Goal: Task Accomplishment & Management: Complete application form

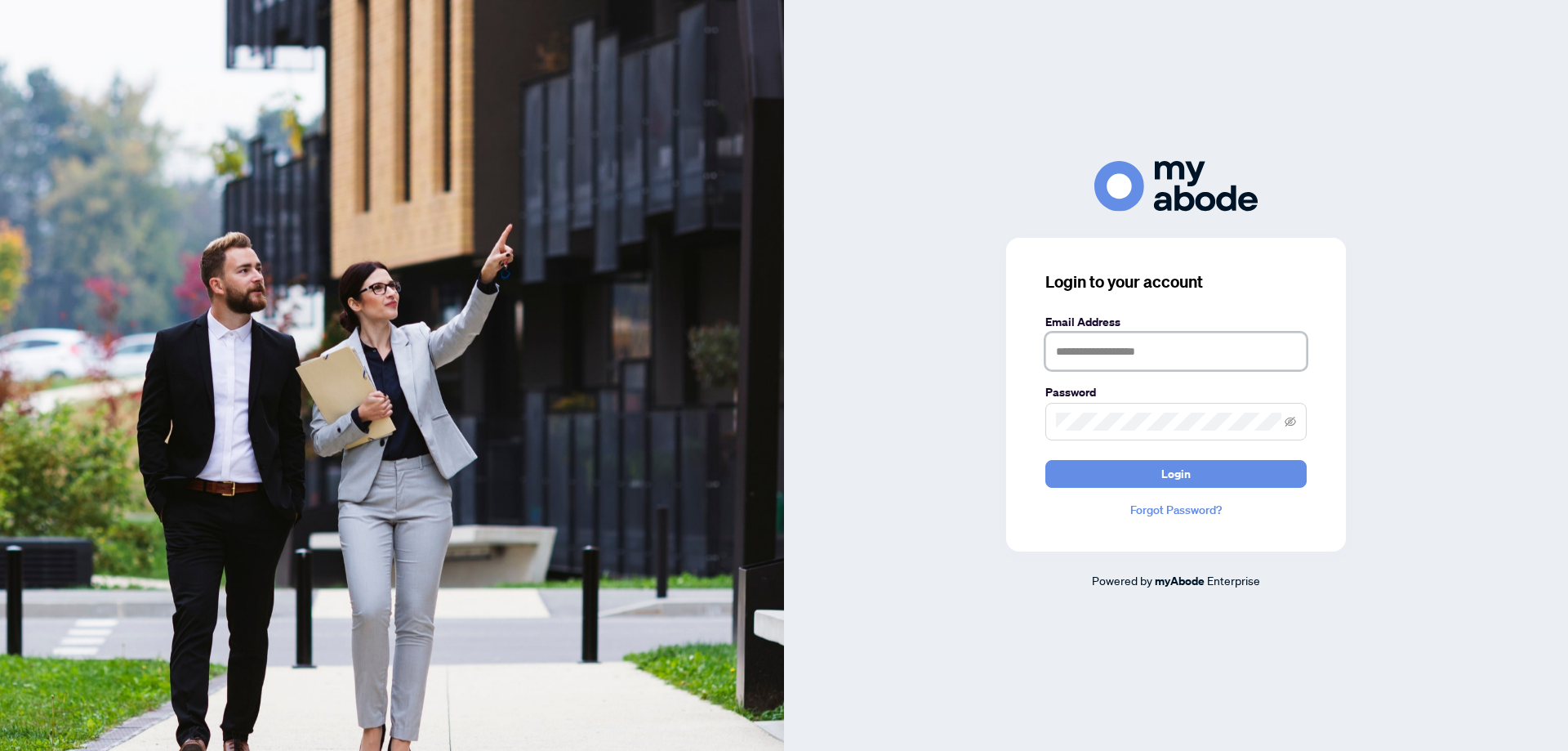
click at [1117, 361] on input "text" at bounding box center [1176, 352] width 261 height 38
type input "**********"
click at [942, 429] on div "**********" at bounding box center [1175, 375] width 784 height 428
click at [1107, 470] on button "Login" at bounding box center [1176, 473] width 261 height 28
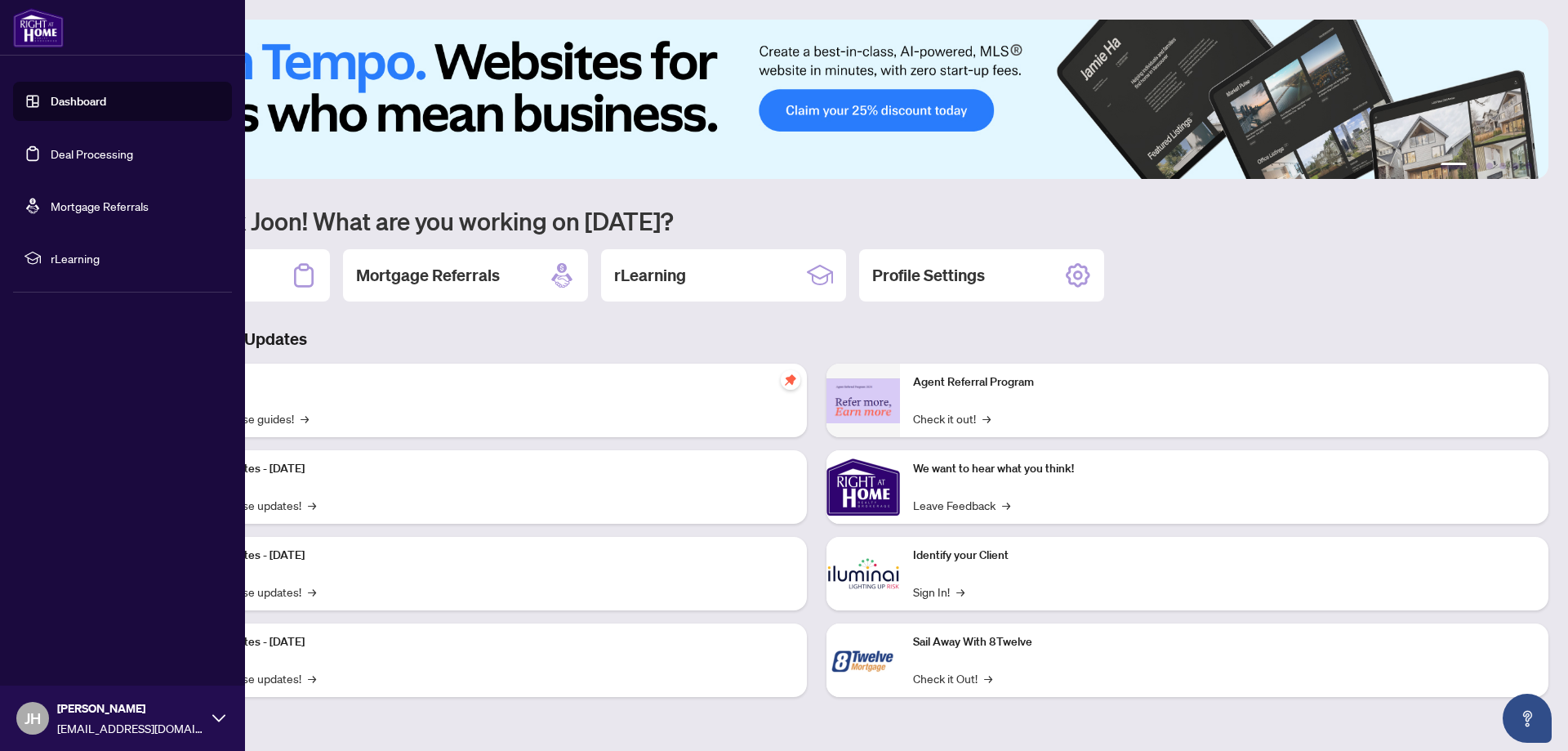
click at [78, 155] on link "Deal Processing" at bounding box center [92, 153] width 83 height 15
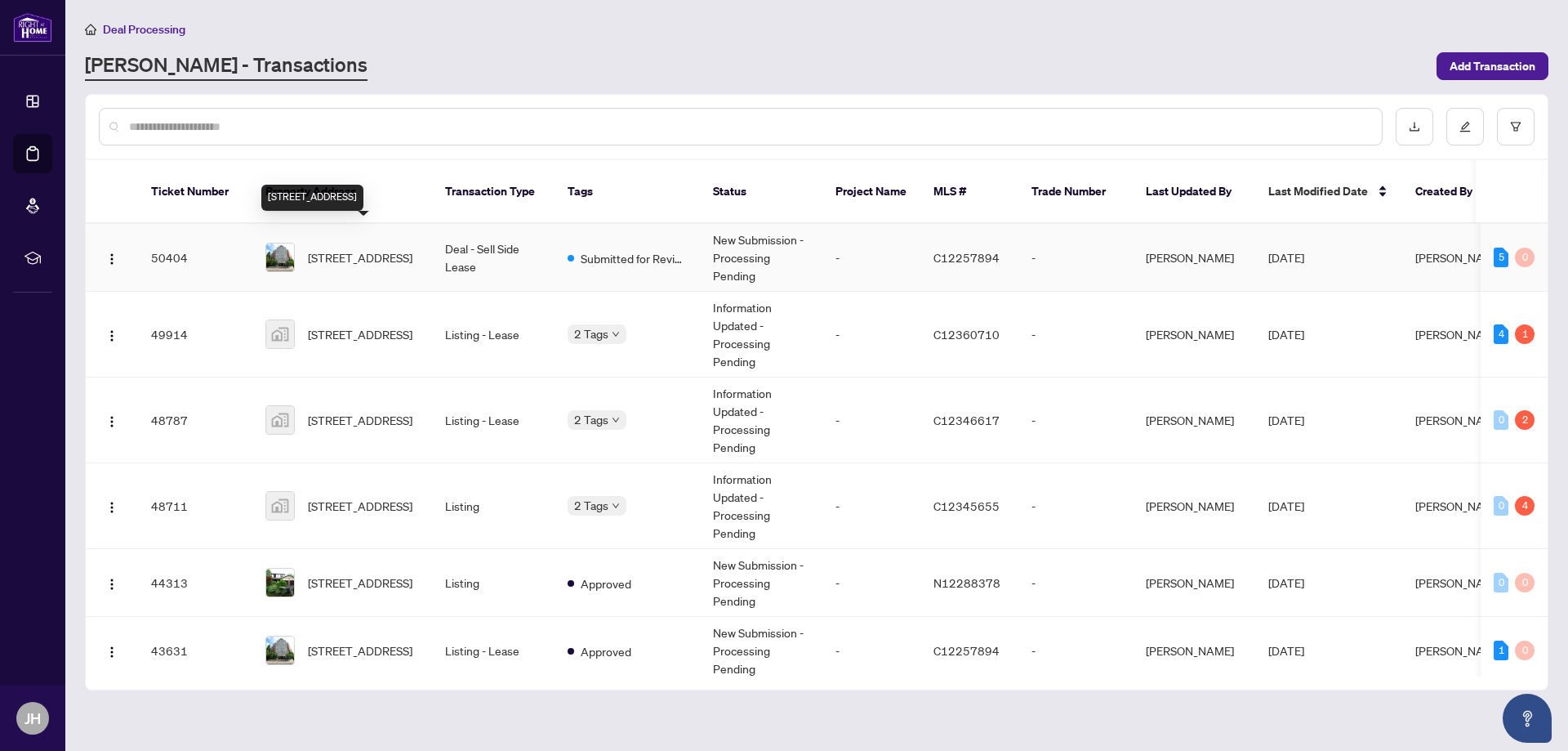
click at [374, 248] on span "601-18 Concorde Pl, Toronto, Ontario M3C 3T9, Canada" at bounding box center [359, 257] width 104 height 18
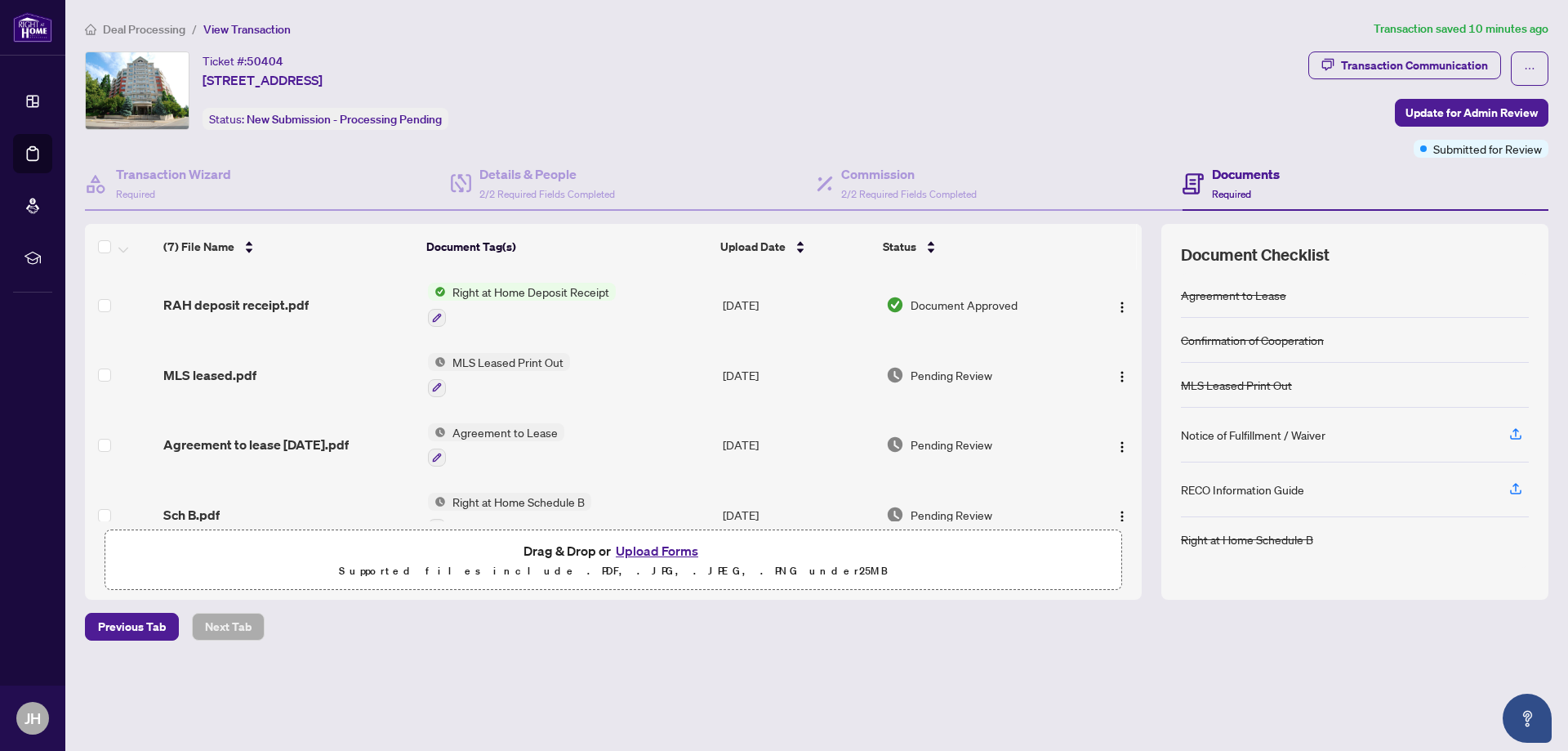
click at [478, 294] on span "Right at Home Deposit Receipt" at bounding box center [530, 291] width 170 height 18
click at [482, 373] on span "Right at Home Deposit Receipt" at bounding box center [528, 372] width 170 height 18
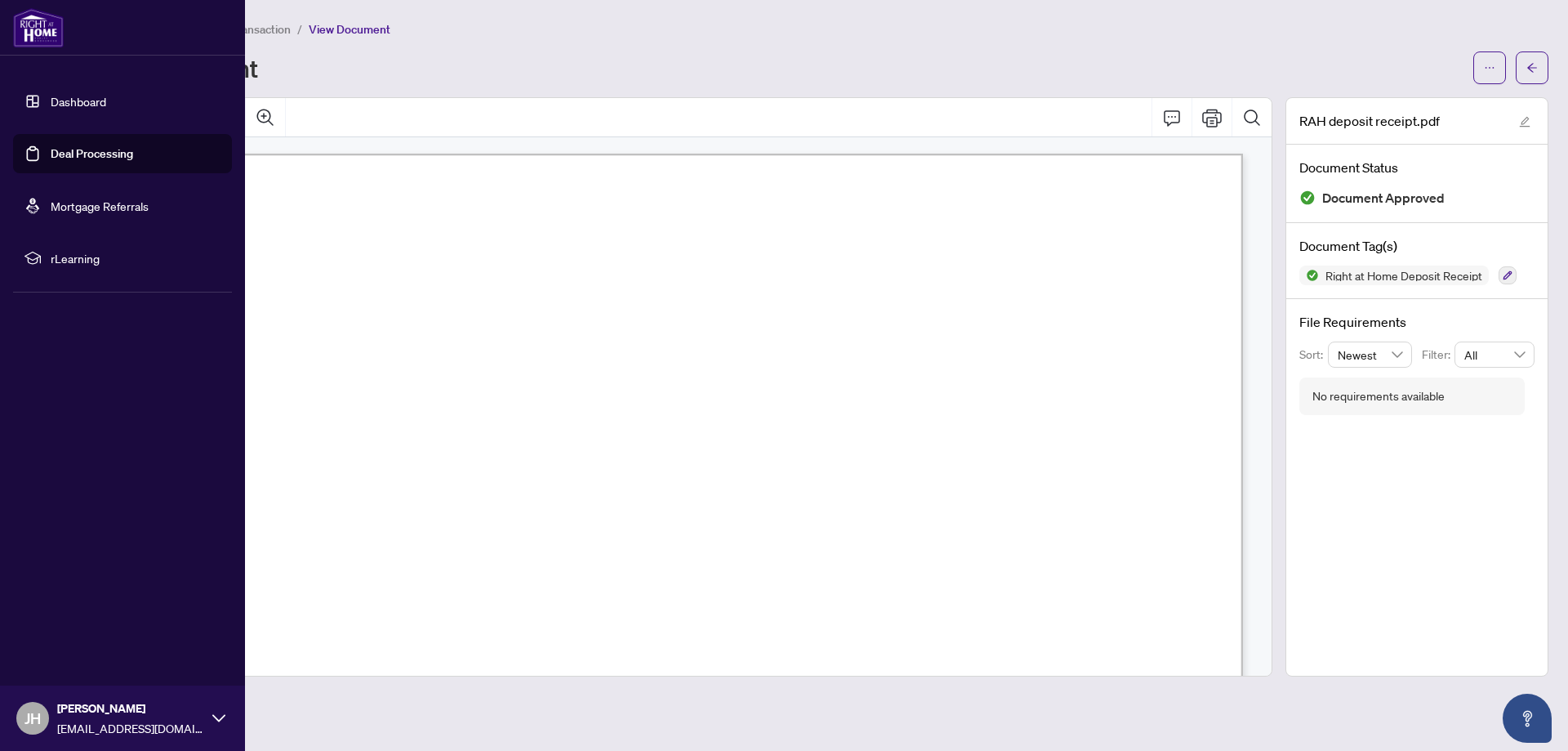
click at [58, 147] on link "Deal Processing" at bounding box center [92, 153] width 83 height 15
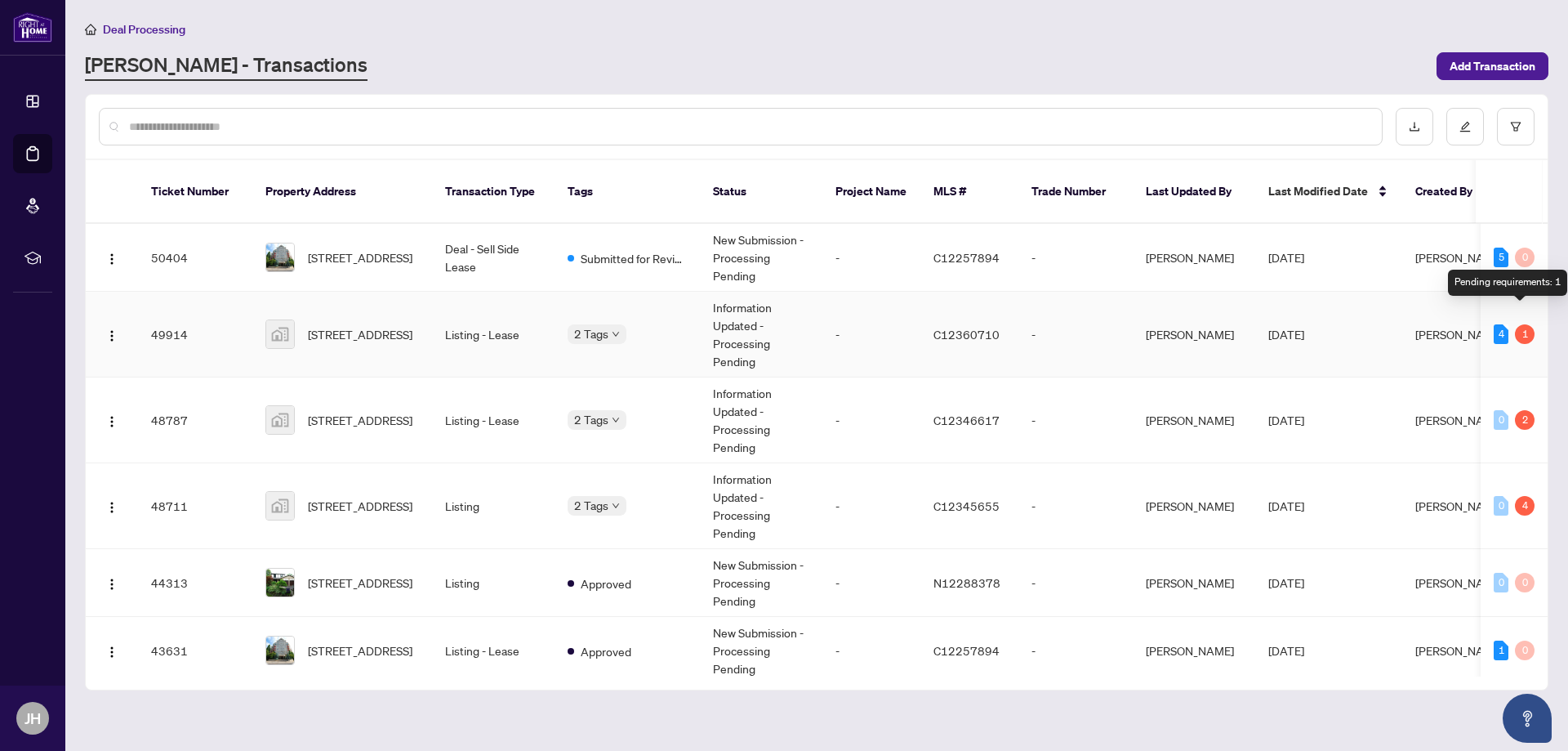
click at [1521, 324] on div "1" at bounding box center [1524, 334] width 20 height 20
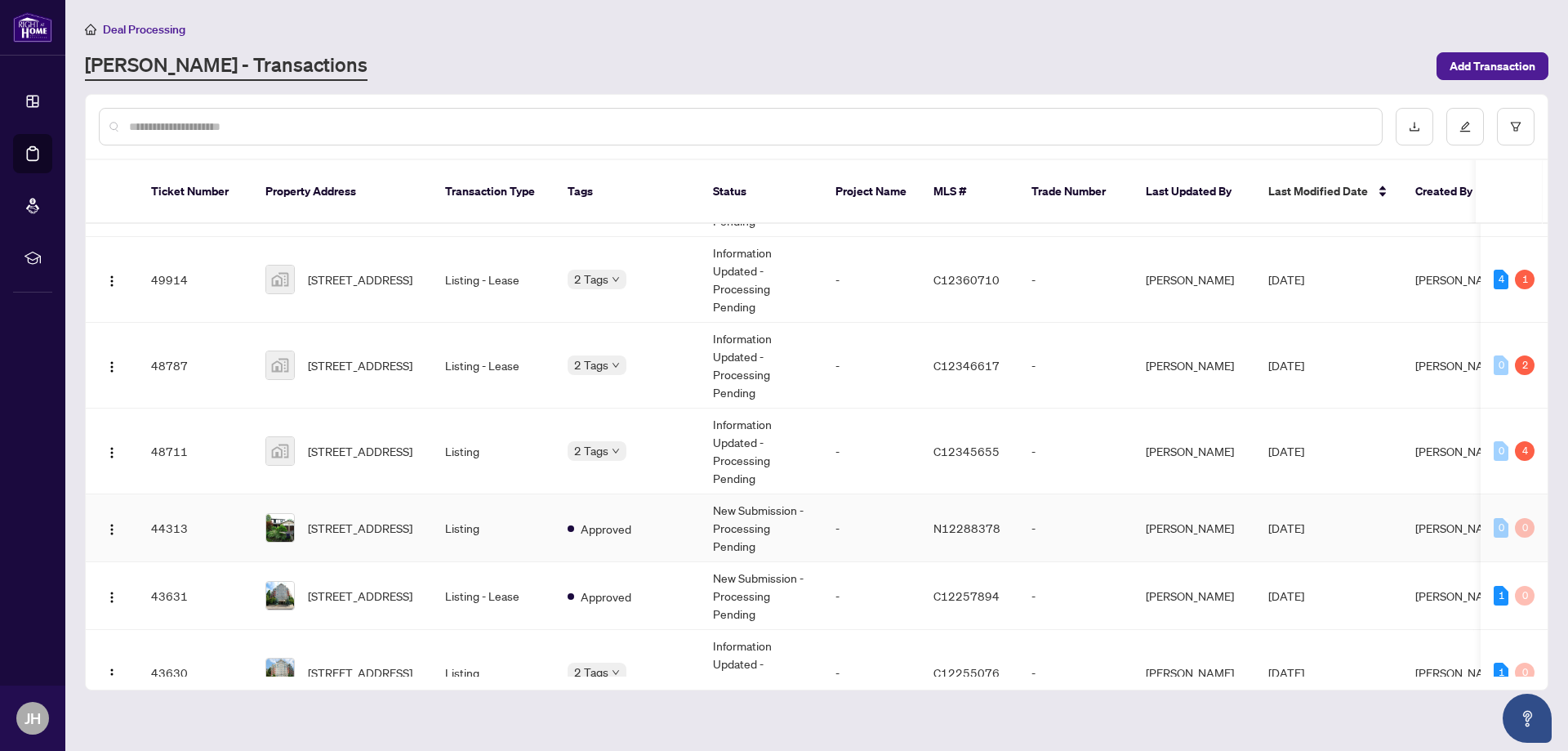
scroll to position [82, 0]
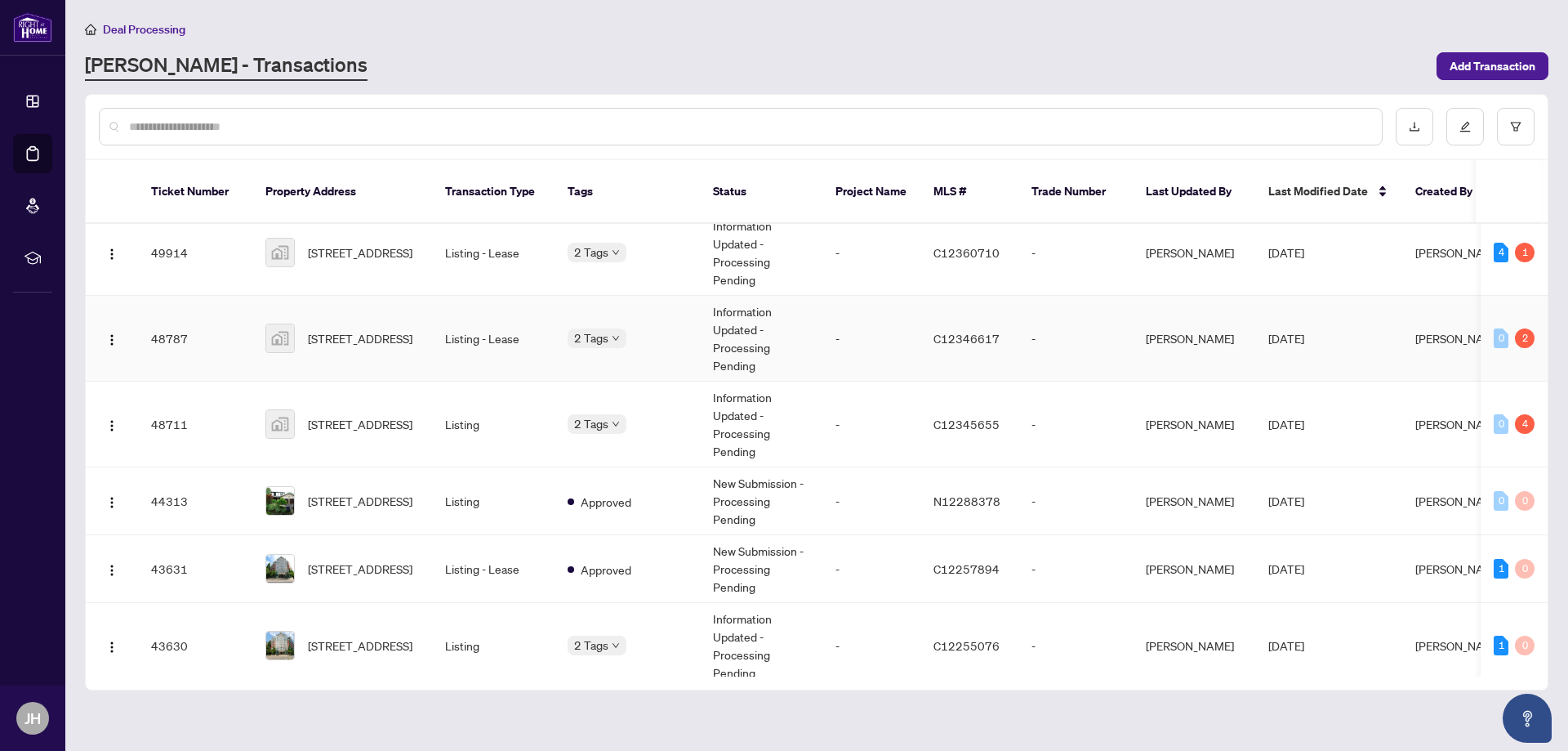
click at [480, 319] on td "Listing - Lease" at bounding box center [493, 338] width 122 height 85
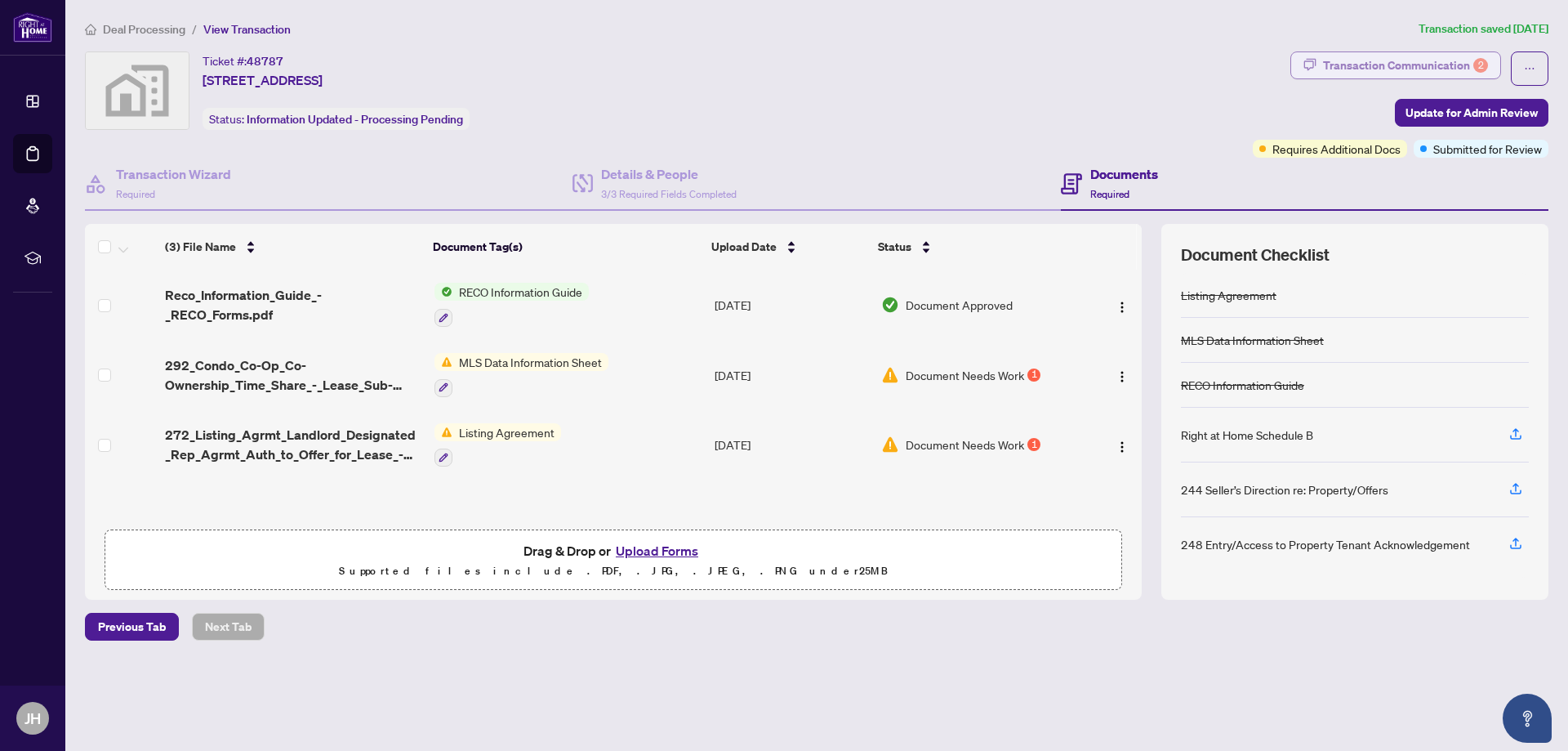
click at [1377, 59] on div "Transaction Communication 2" at bounding box center [1405, 66] width 165 height 26
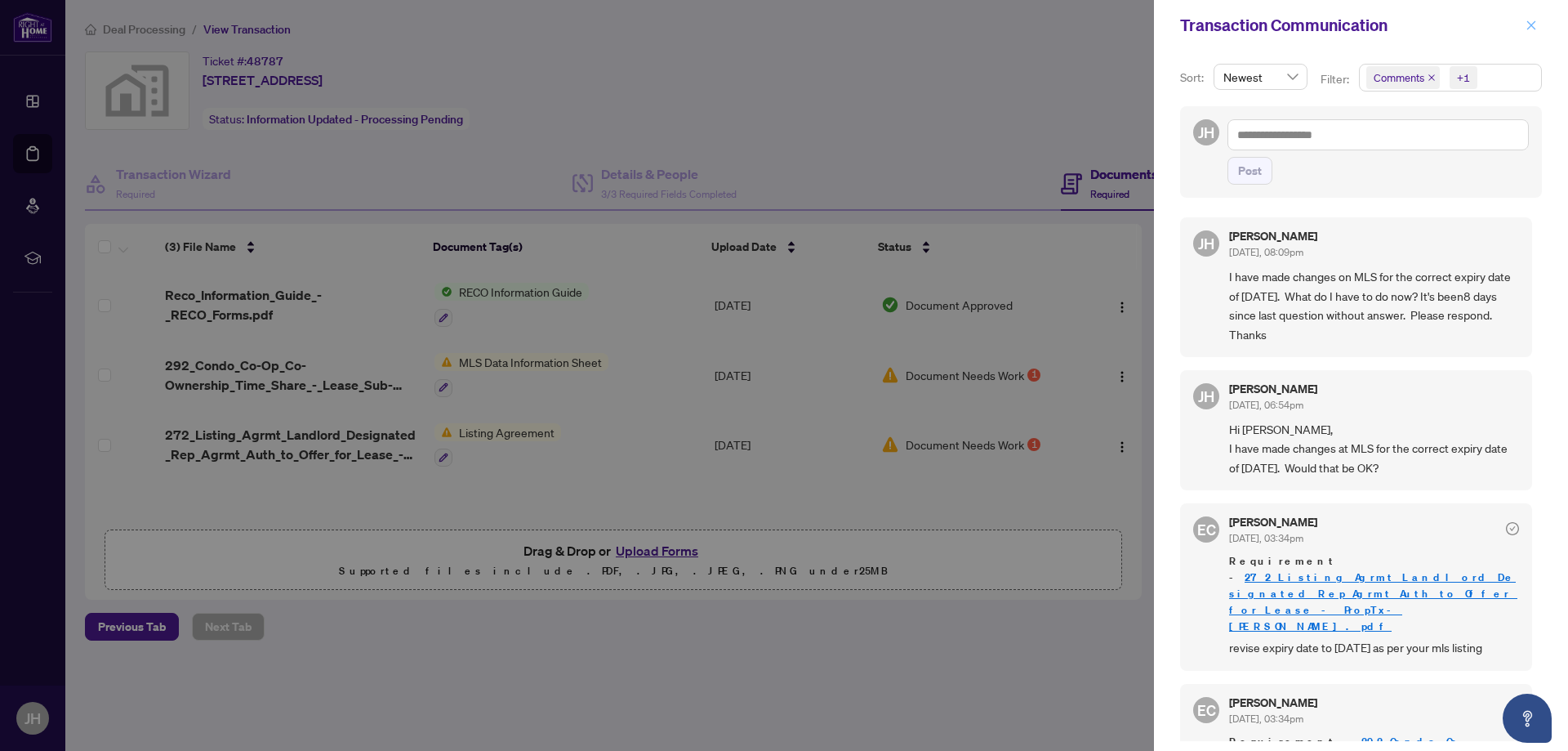
click at [1532, 28] on icon "close" at bounding box center [1531, 25] width 11 height 11
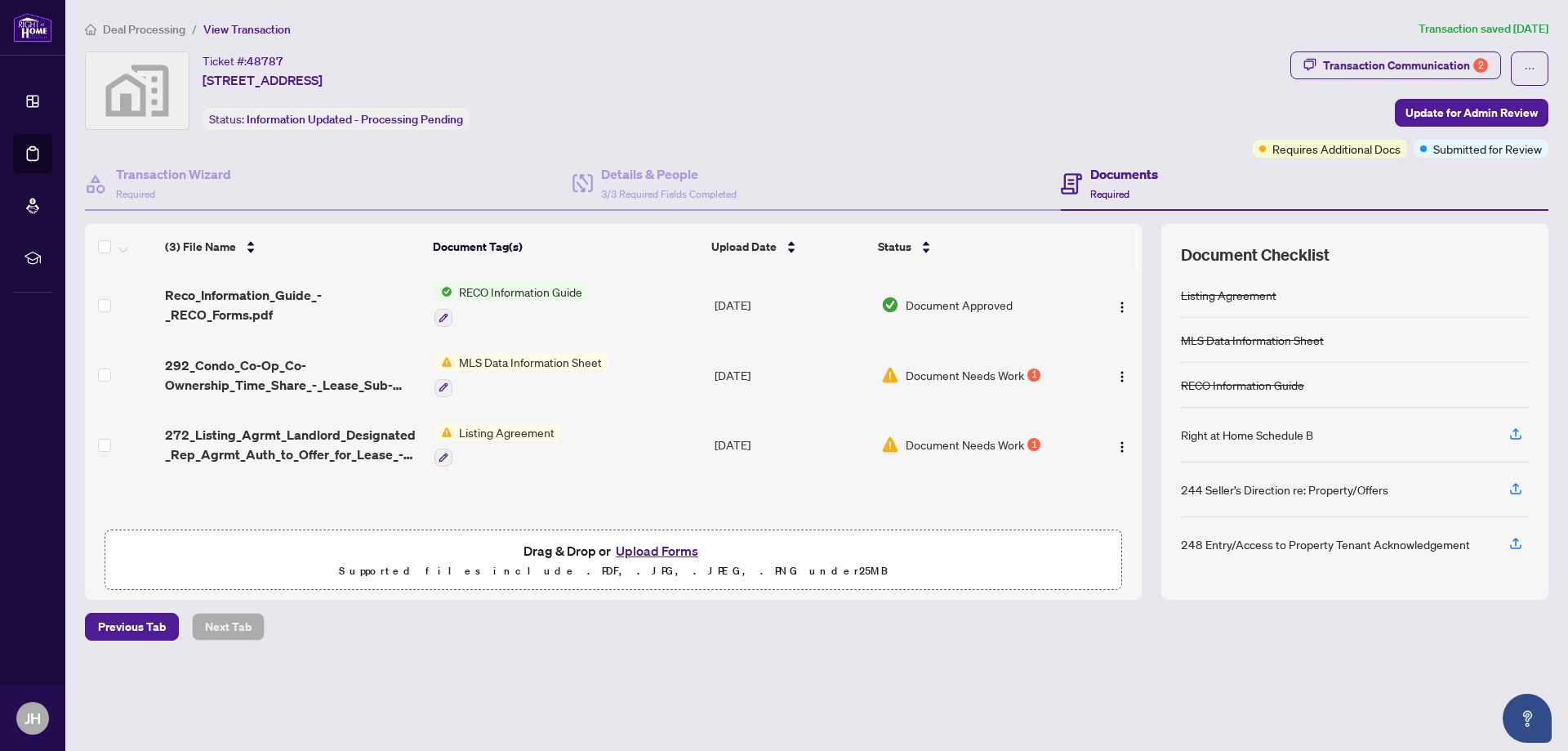
scroll to position [1, 0]
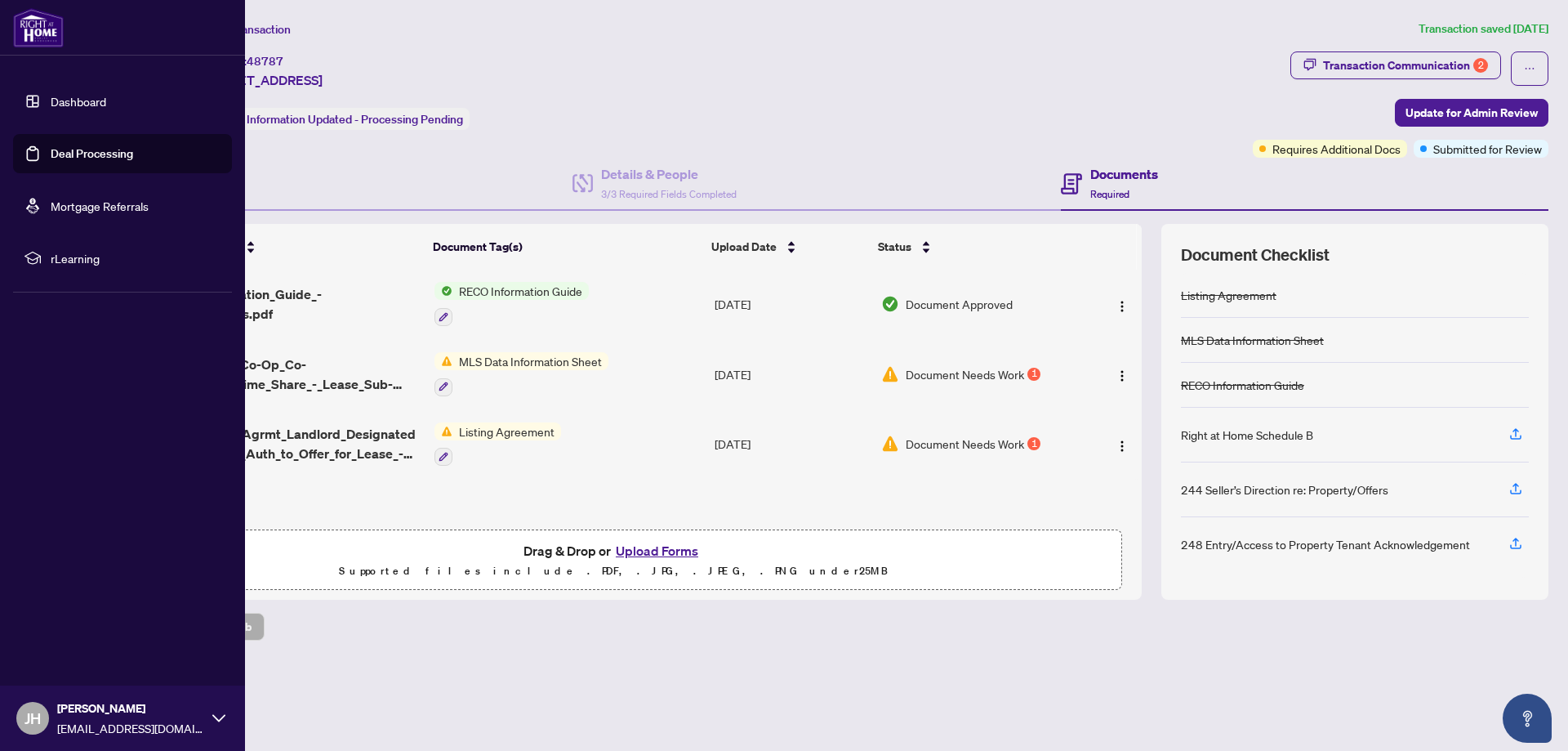
click at [87, 153] on link "Deal Processing" at bounding box center [92, 153] width 83 height 15
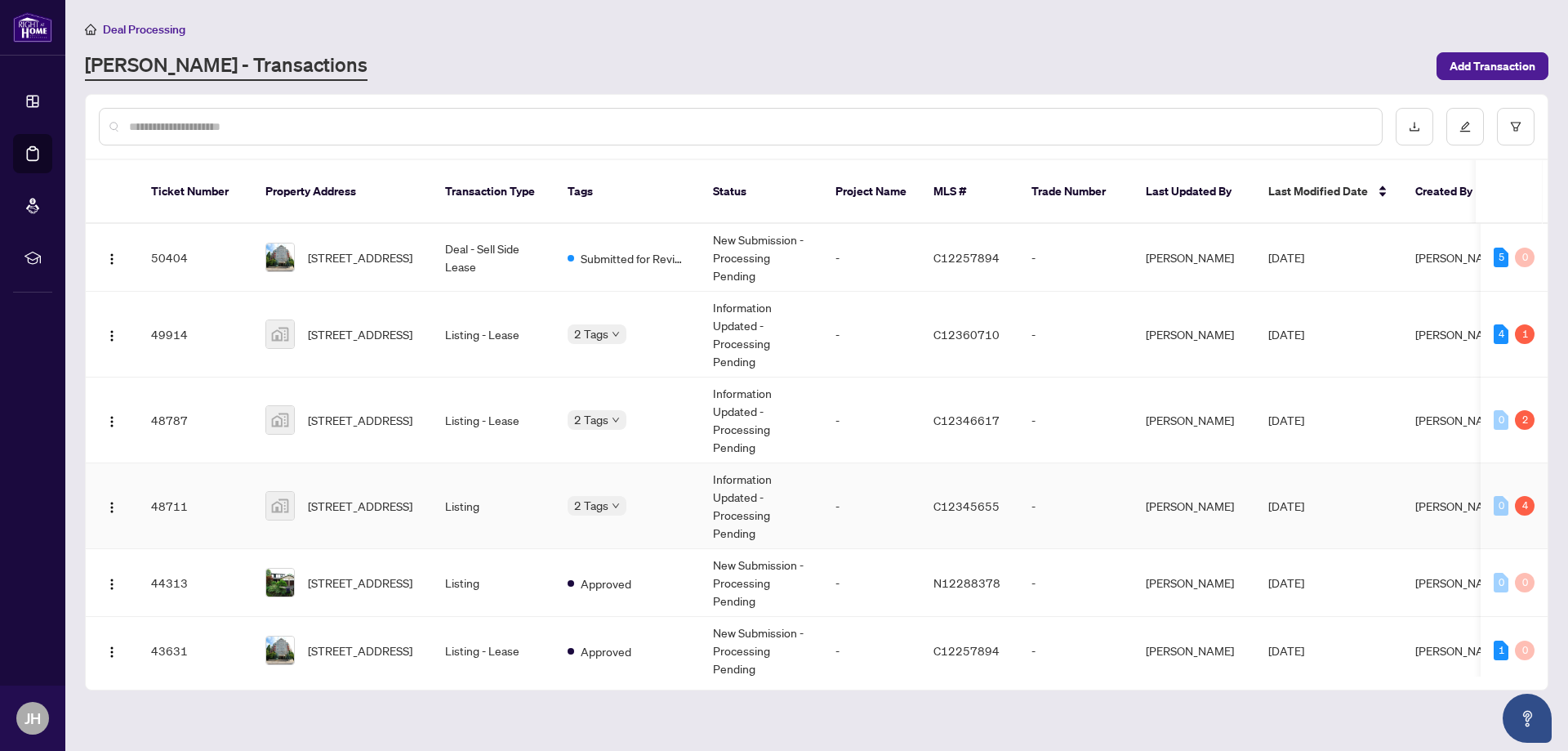
click at [458, 485] on td "Listing" at bounding box center [493, 505] width 122 height 85
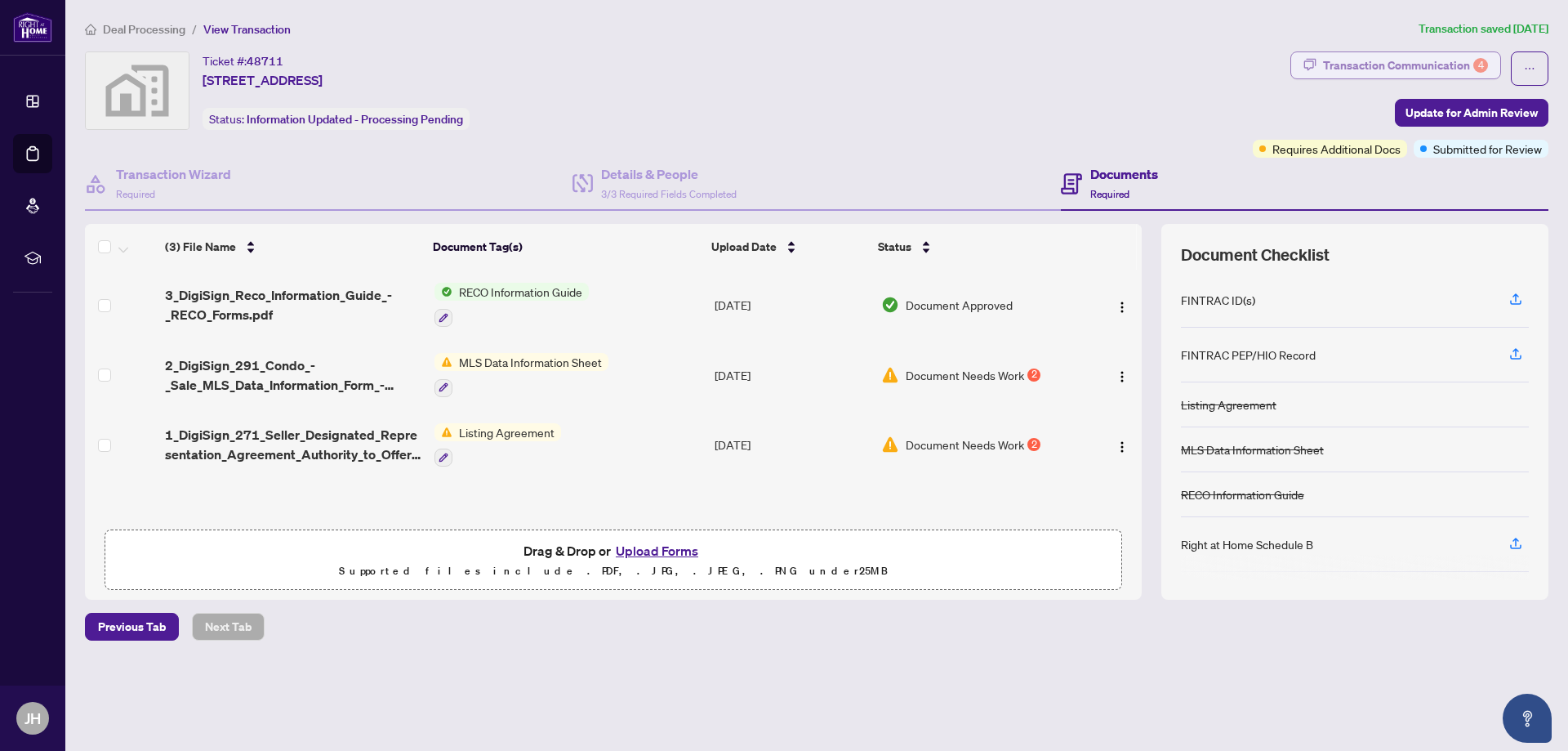
click at [1356, 64] on div "Transaction Communication 4" at bounding box center [1405, 66] width 165 height 26
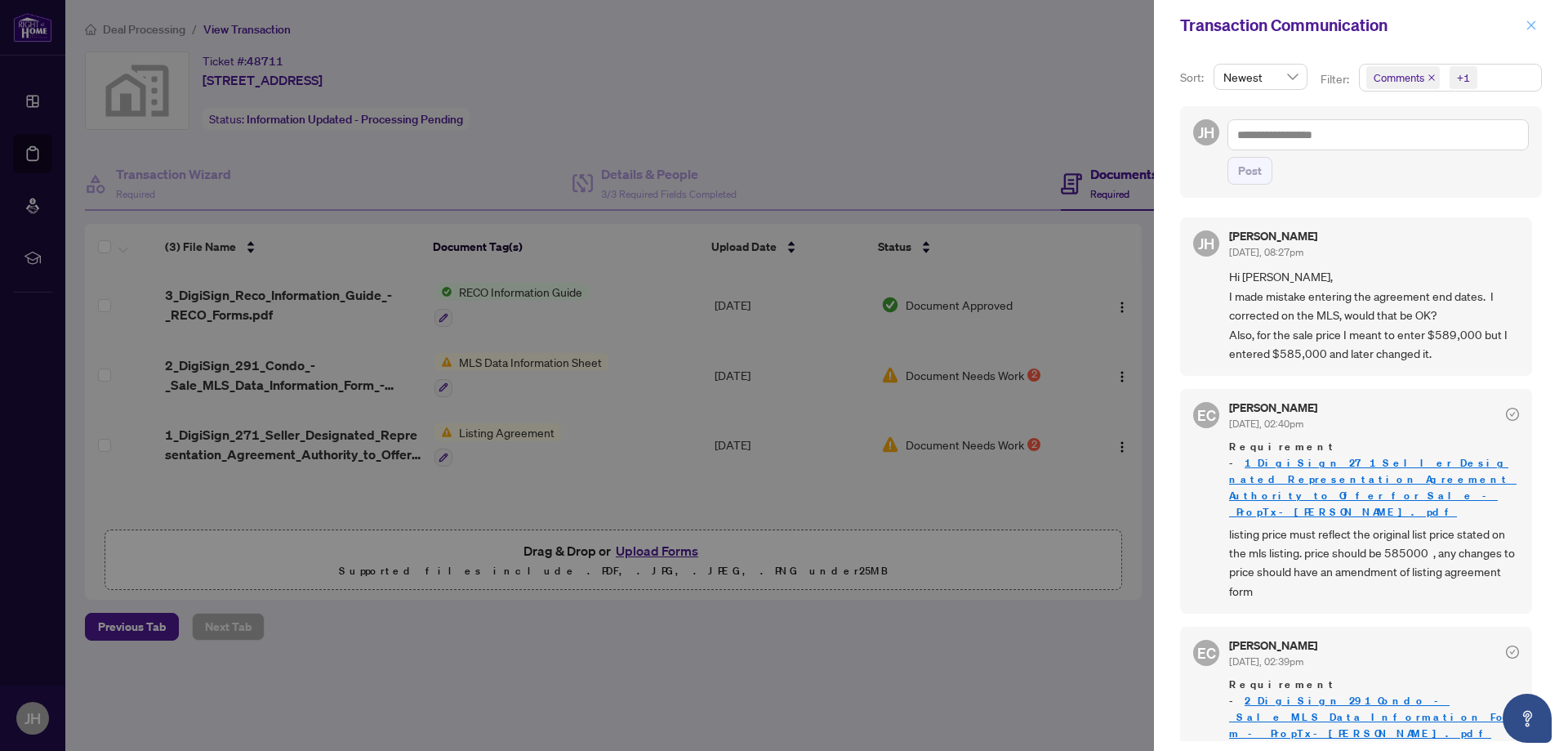
click at [1532, 22] on icon "close" at bounding box center [1531, 25] width 11 height 11
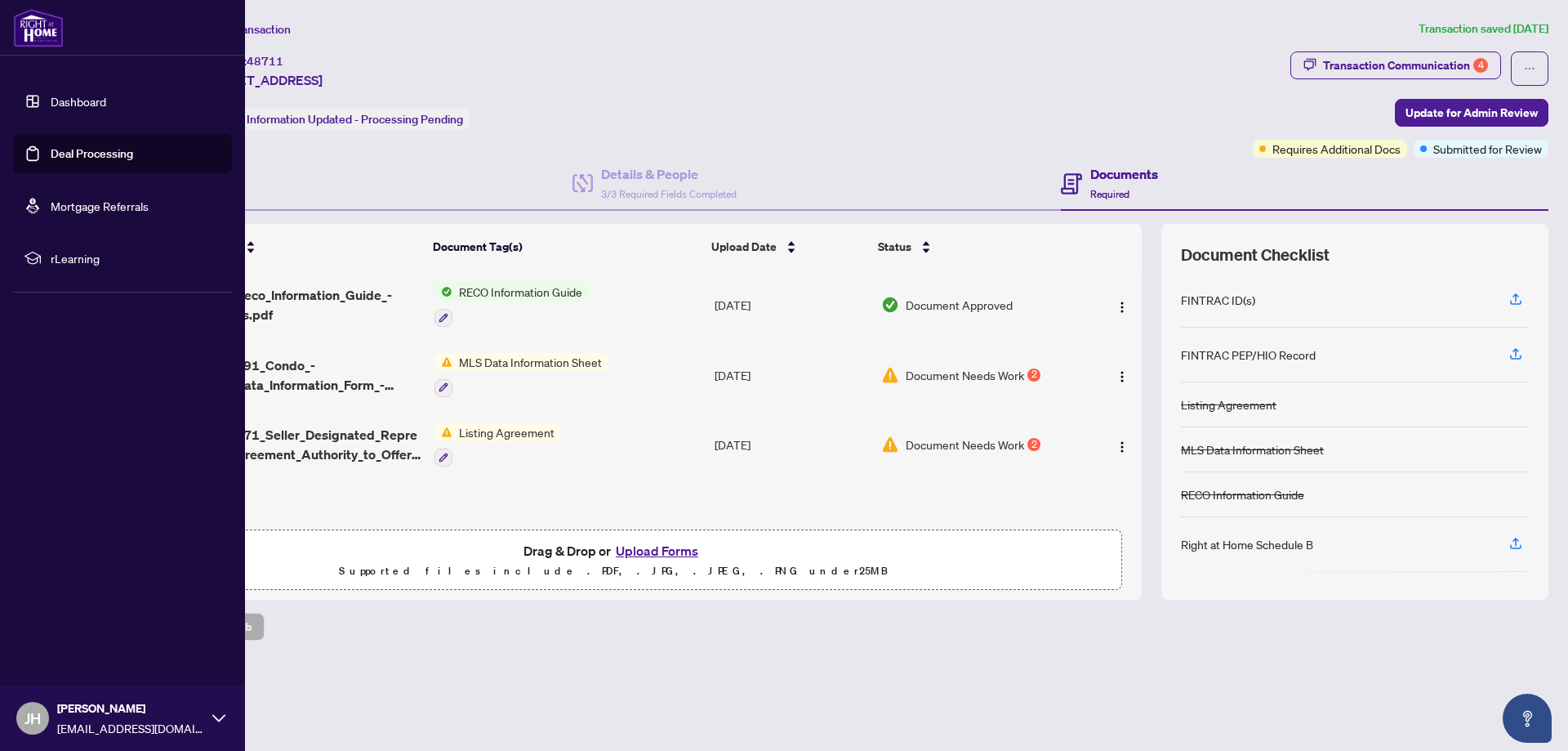
click at [51, 155] on link "Deal Processing" at bounding box center [92, 153] width 83 height 15
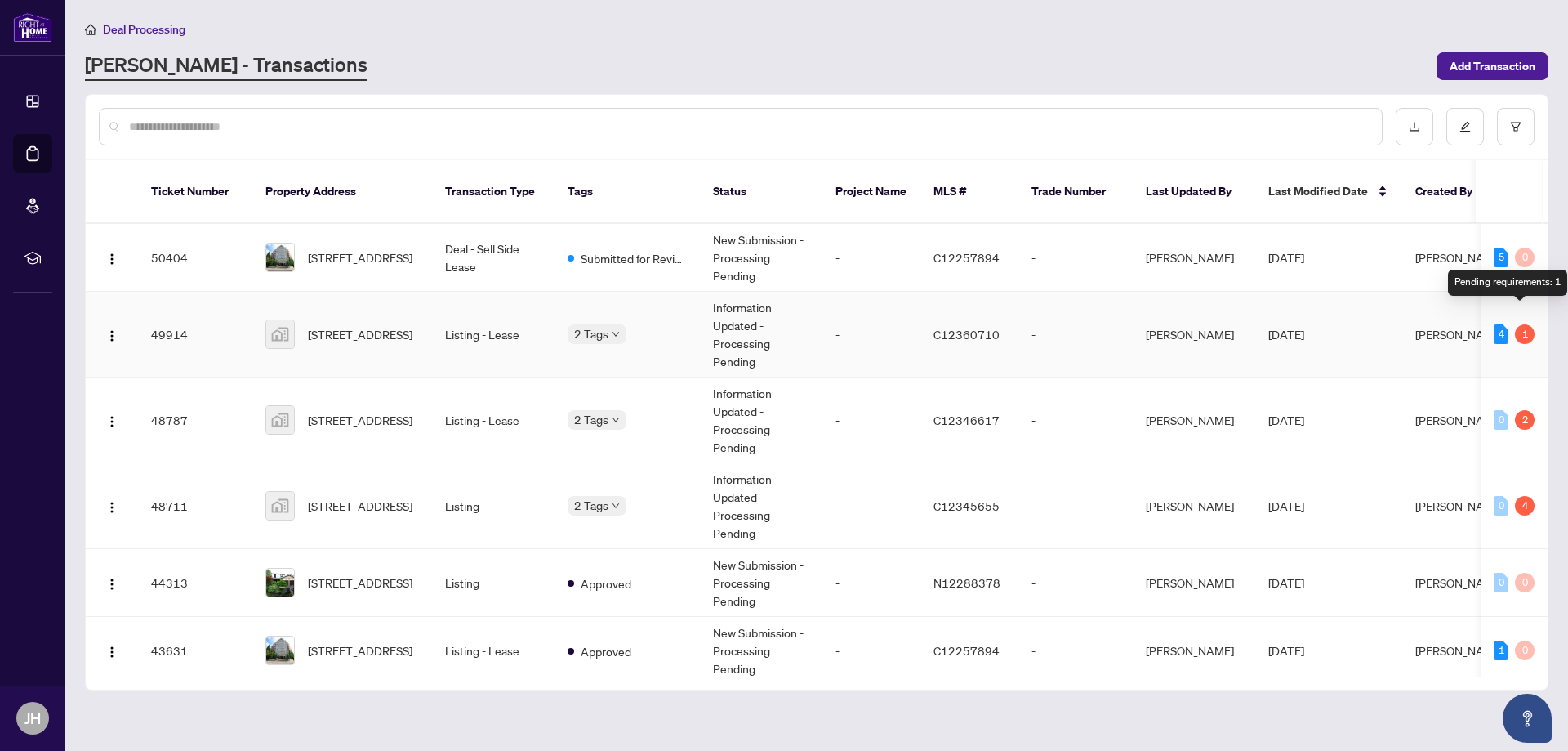
click at [1521, 324] on div "1" at bounding box center [1524, 334] width 20 height 20
click at [1278, 327] on span "Aug/26/2025" at bounding box center [1286, 334] width 36 height 15
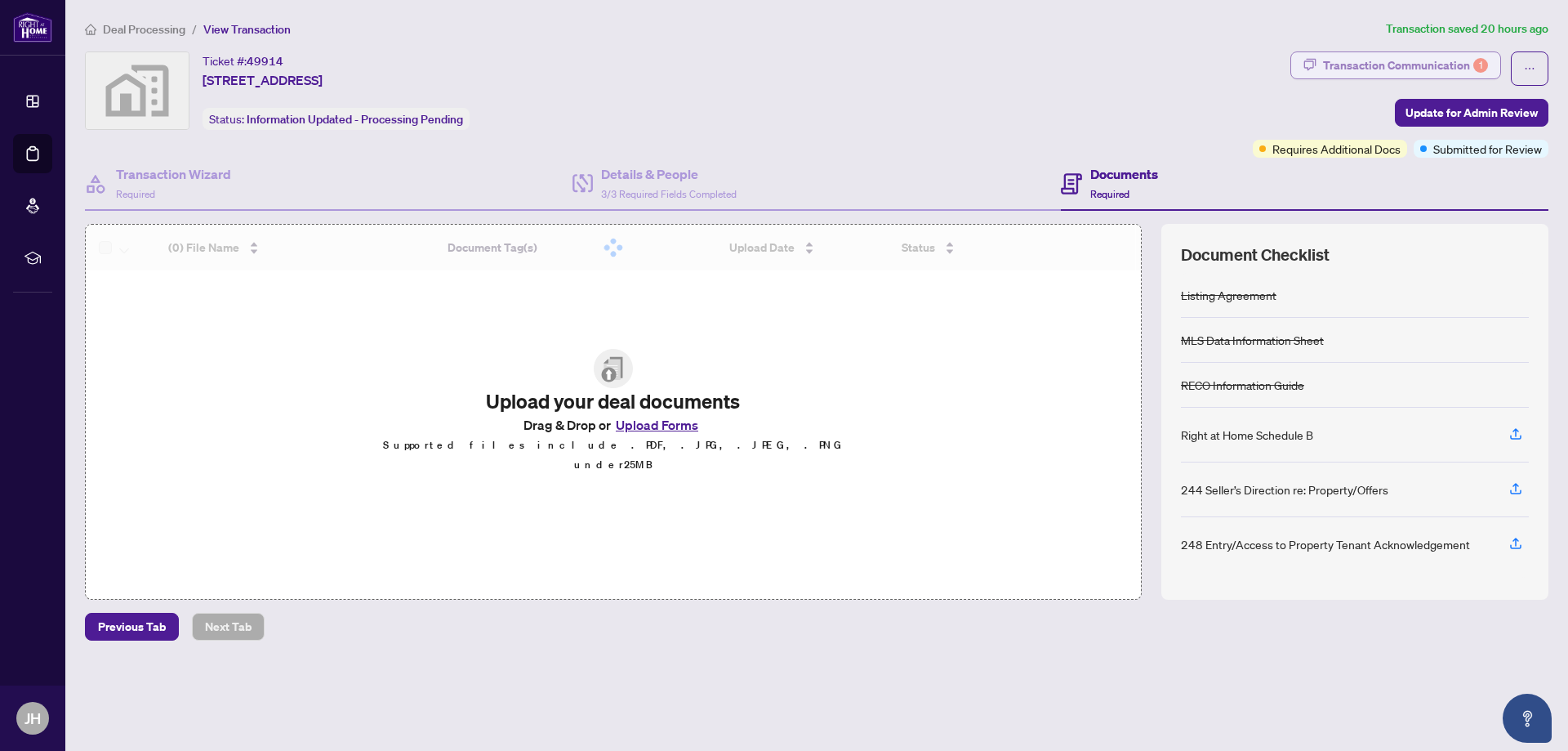
click at [1410, 57] on div "Transaction Communication 1" at bounding box center [1405, 66] width 165 height 26
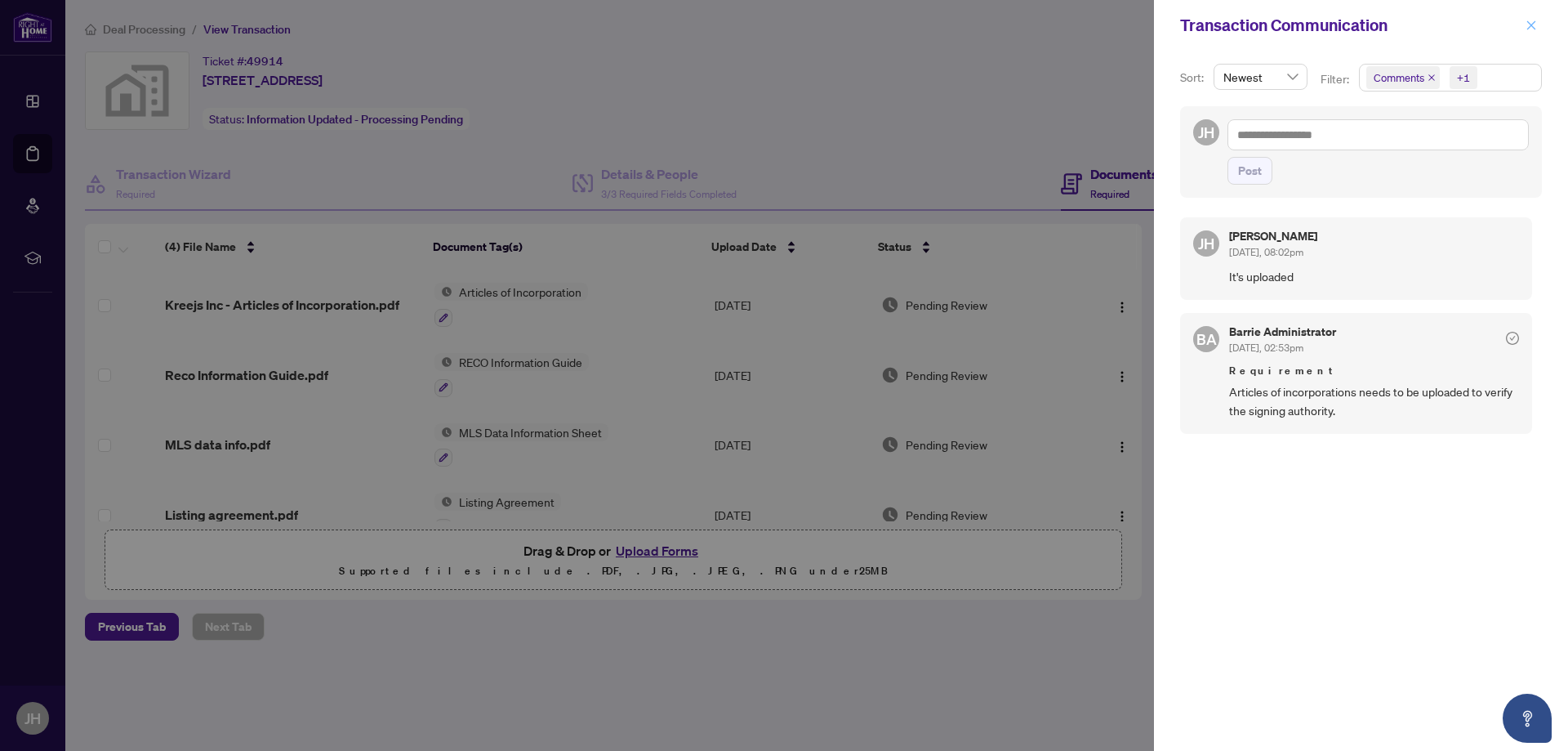
click at [1529, 21] on icon "close" at bounding box center [1531, 25] width 11 height 11
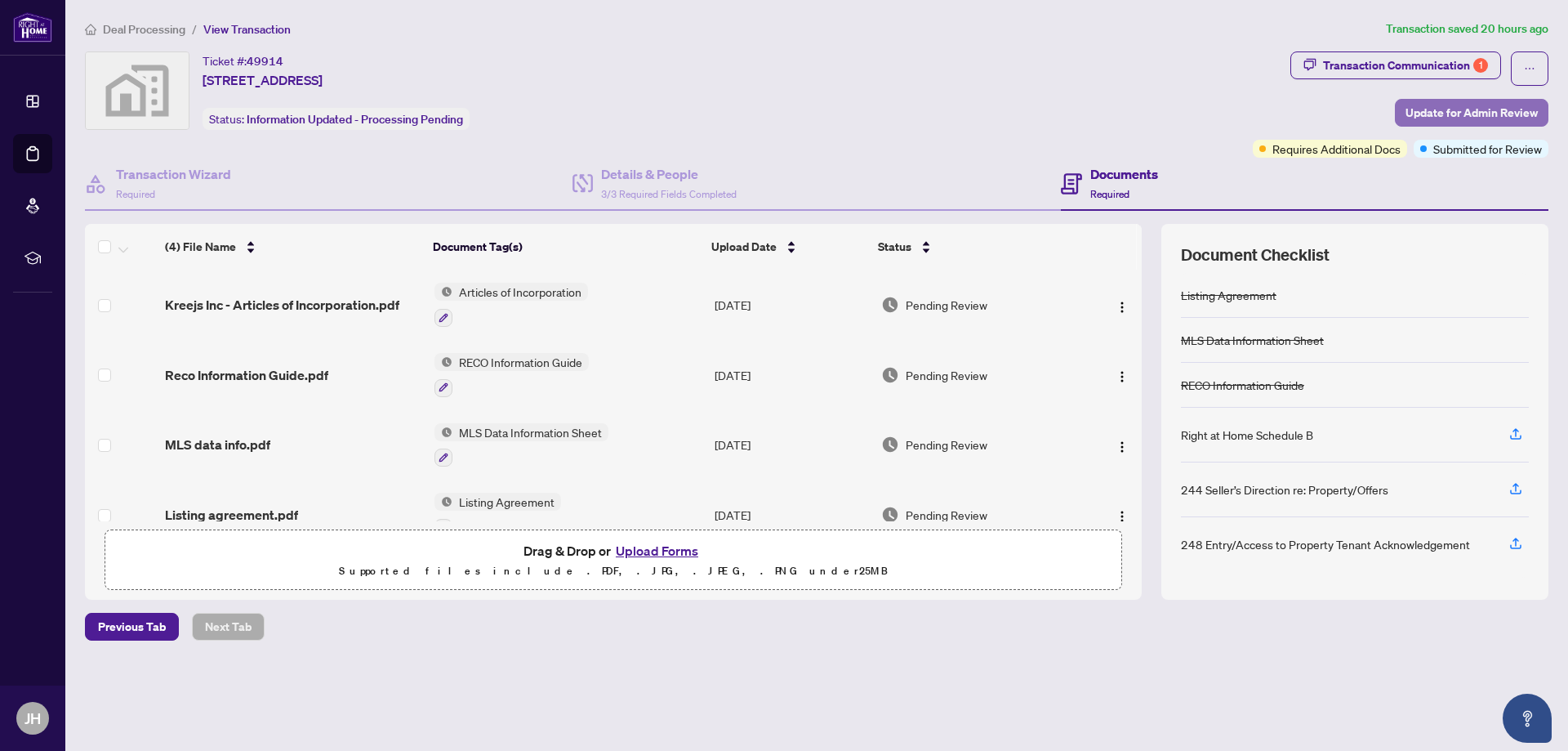
click at [1485, 101] on span "Update for Admin Review" at bounding box center [1471, 113] width 132 height 26
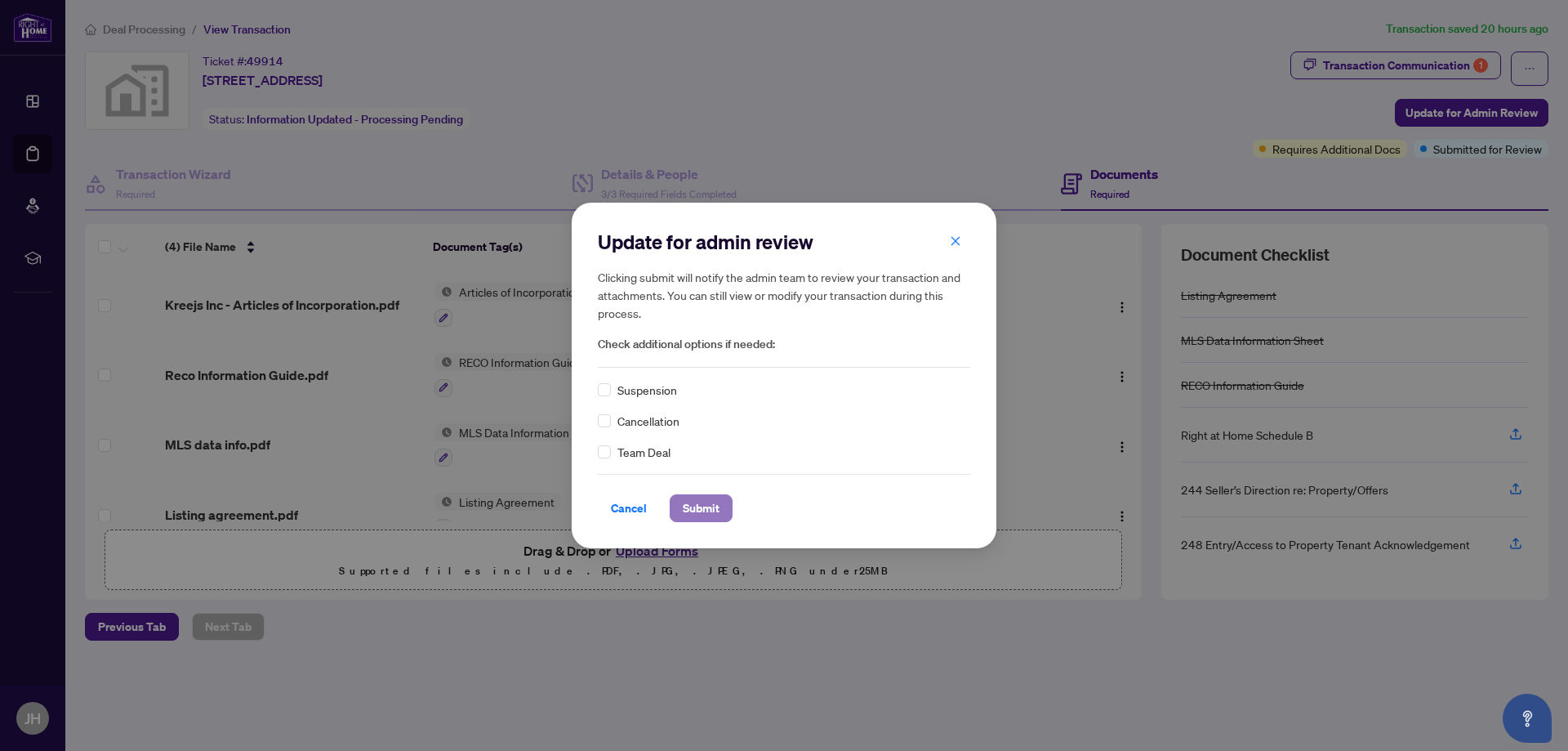
click at [695, 505] on span "Submit" at bounding box center [701, 508] width 37 height 26
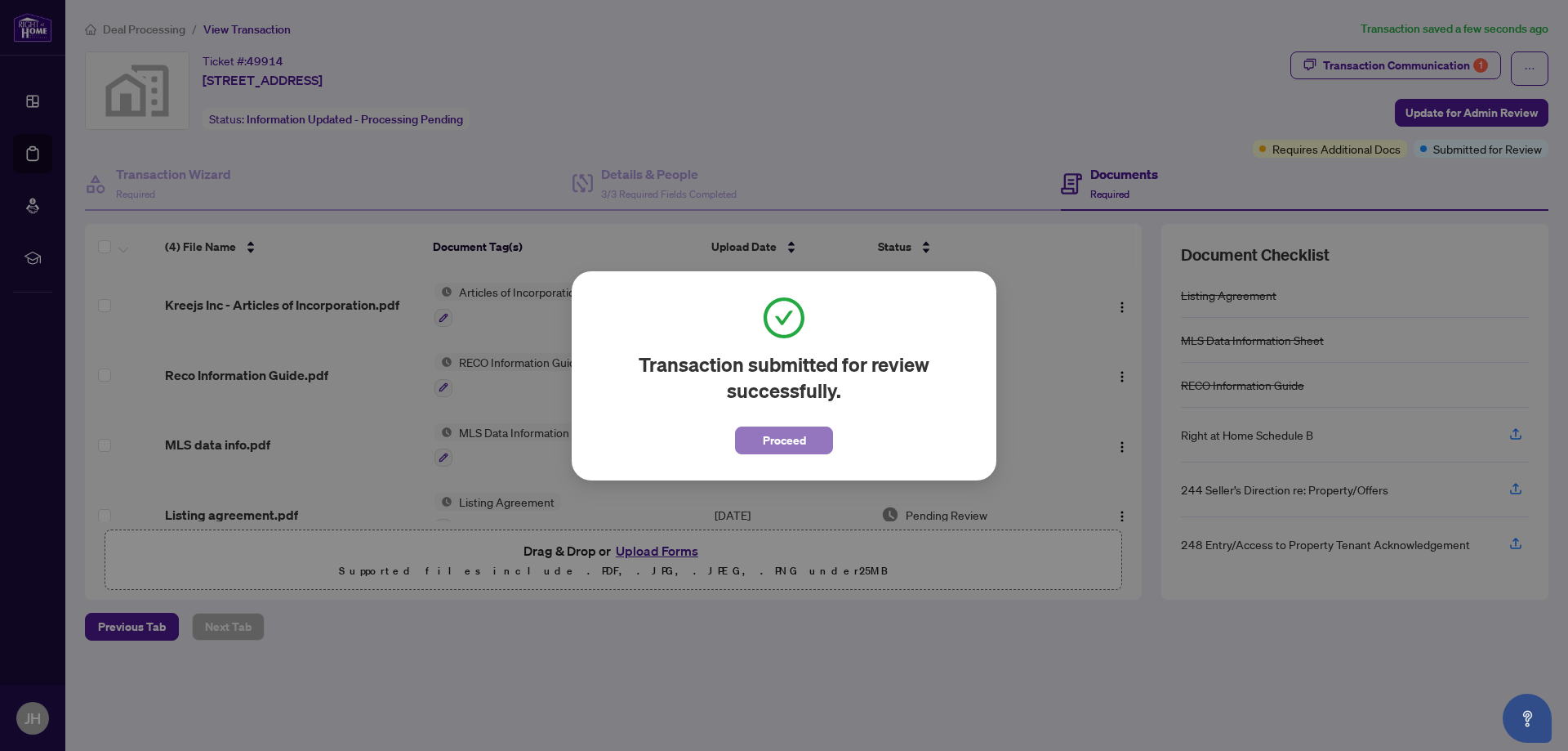
click at [785, 445] on span "Proceed" at bounding box center [784, 440] width 43 height 26
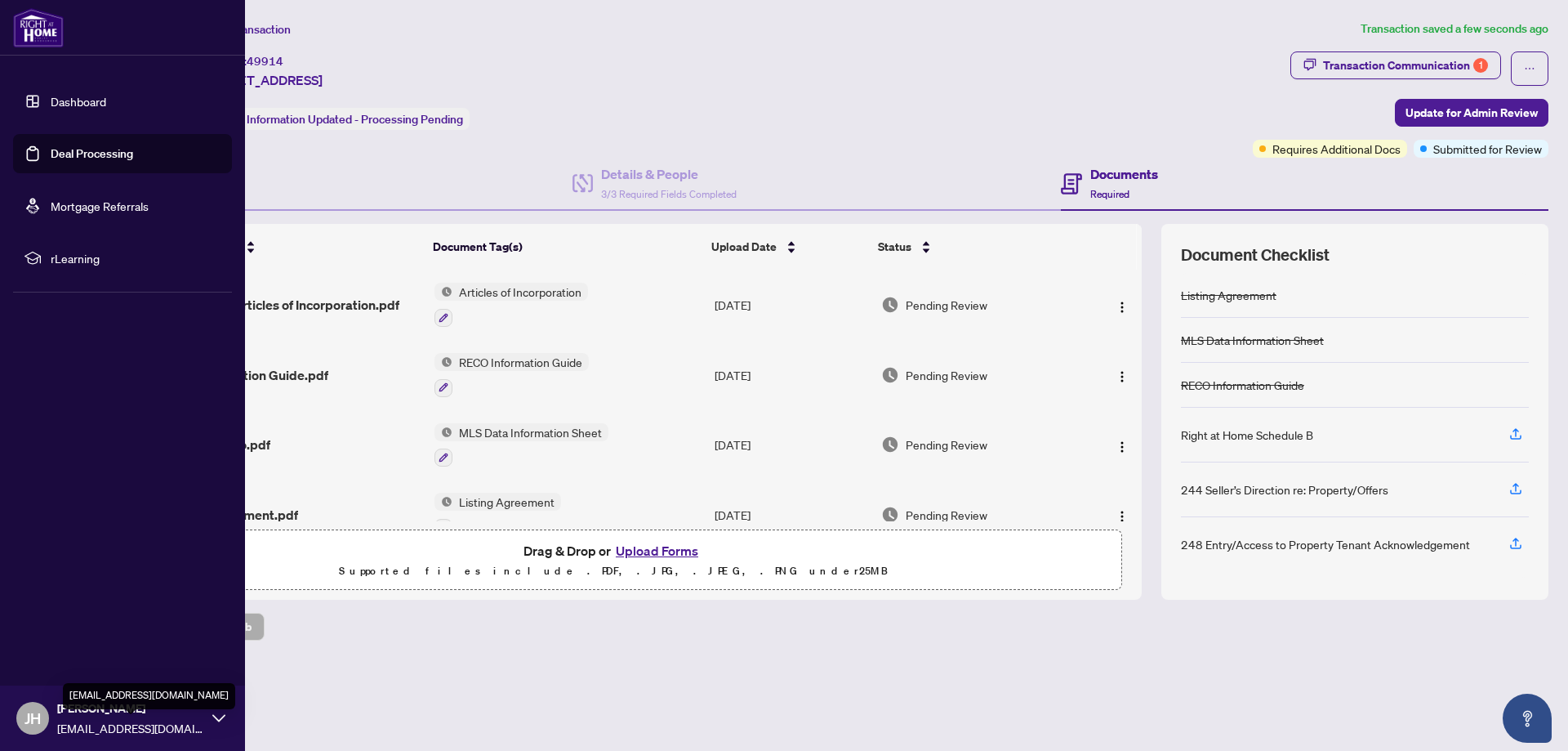
click at [193, 725] on span "besthome8282@gmail.com" at bounding box center [130, 728] width 147 height 18
click at [46, 625] on button "Logout" at bounding box center [122, 621] width 219 height 28
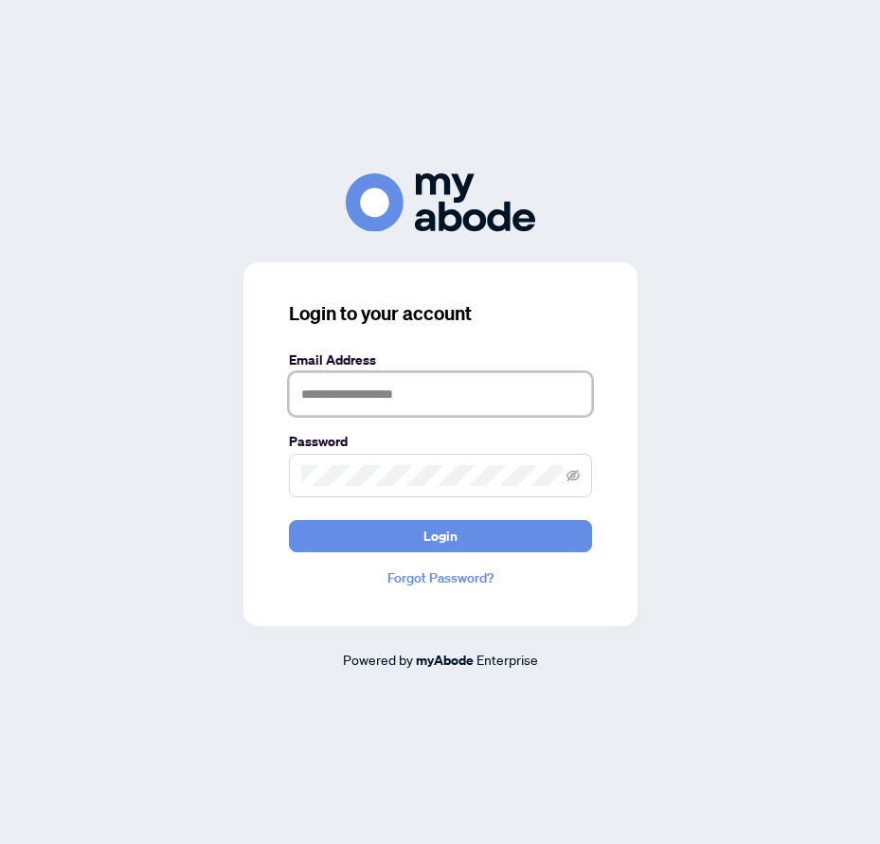
click at [392, 397] on input "text" at bounding box center [440, 394] width 303 height 44
type input "**********"
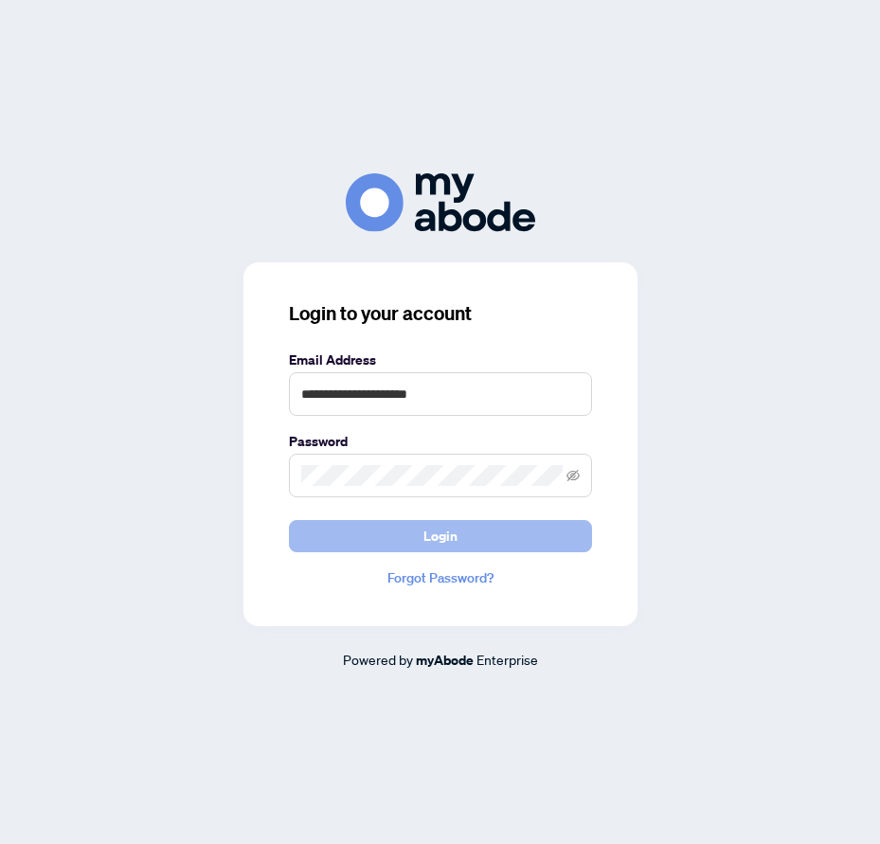
click at [358, 534] on button "Login" at bounding box center [440, 536] width 303 height 32
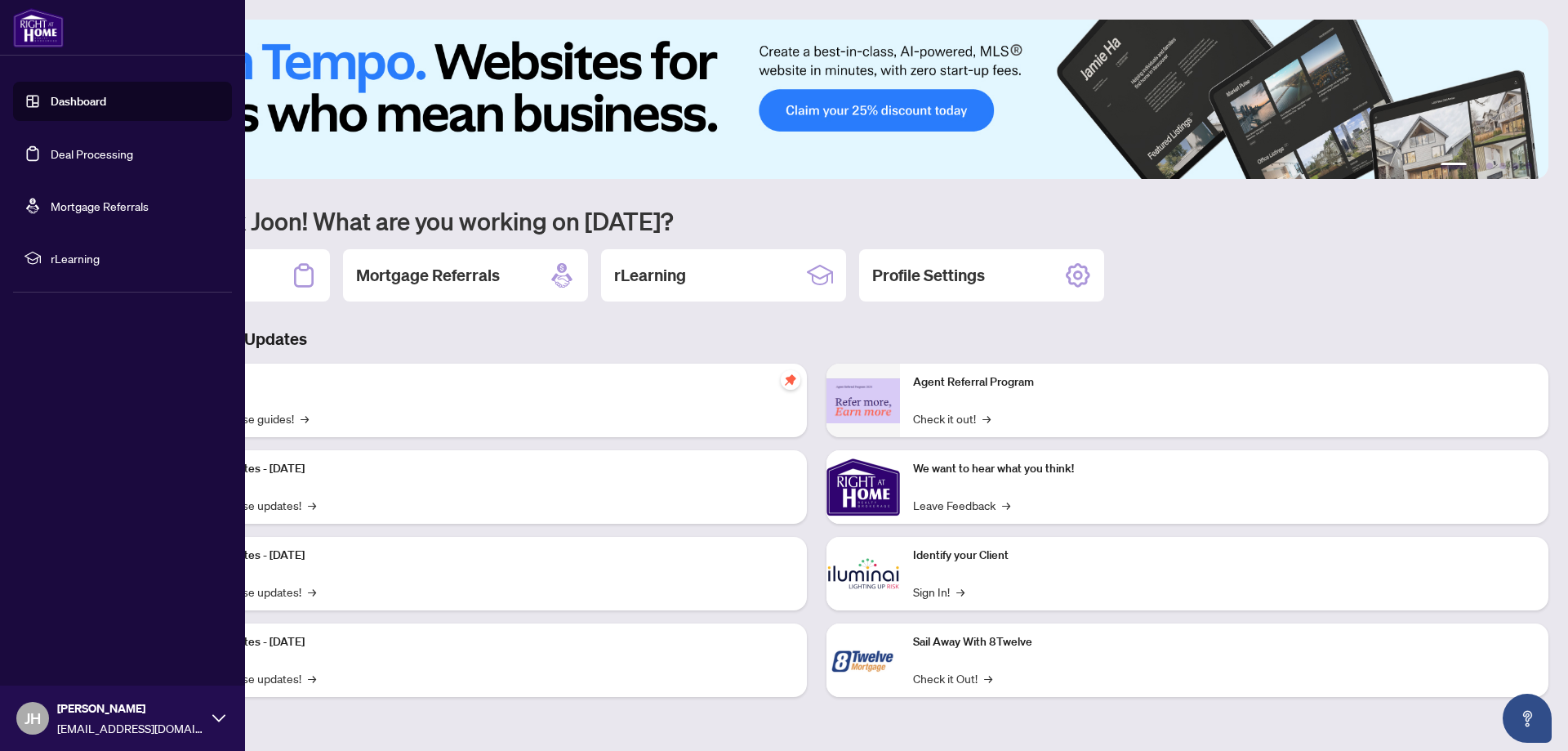
click at [101, 158] on link "Deal Processing" at bounding box center [92, 153] width 83 height 15
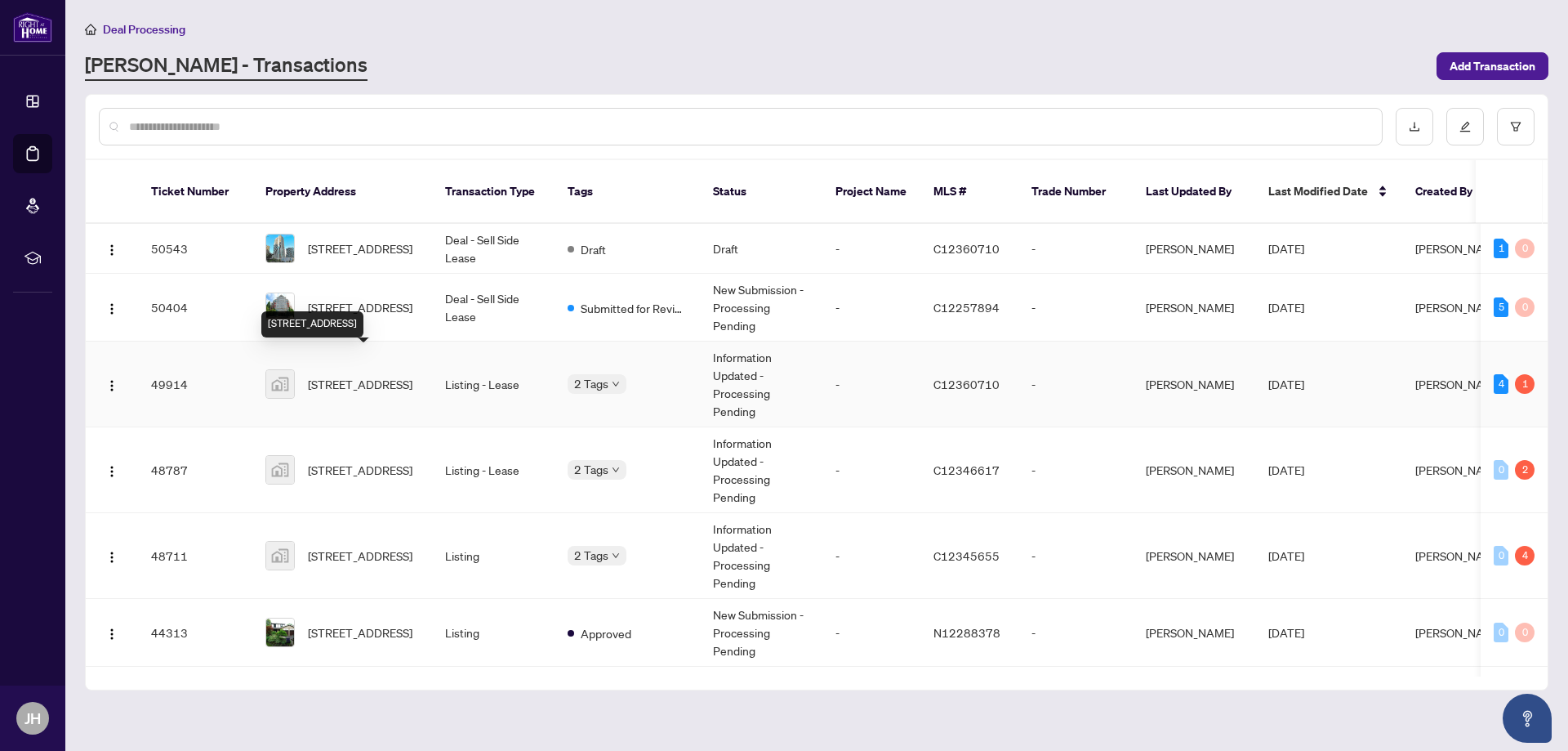
click at [349, 375] on span "23 Hollywood Avenue #2307, North York, ON, Canada" at bounding box center [359, 384] width 104 height 18
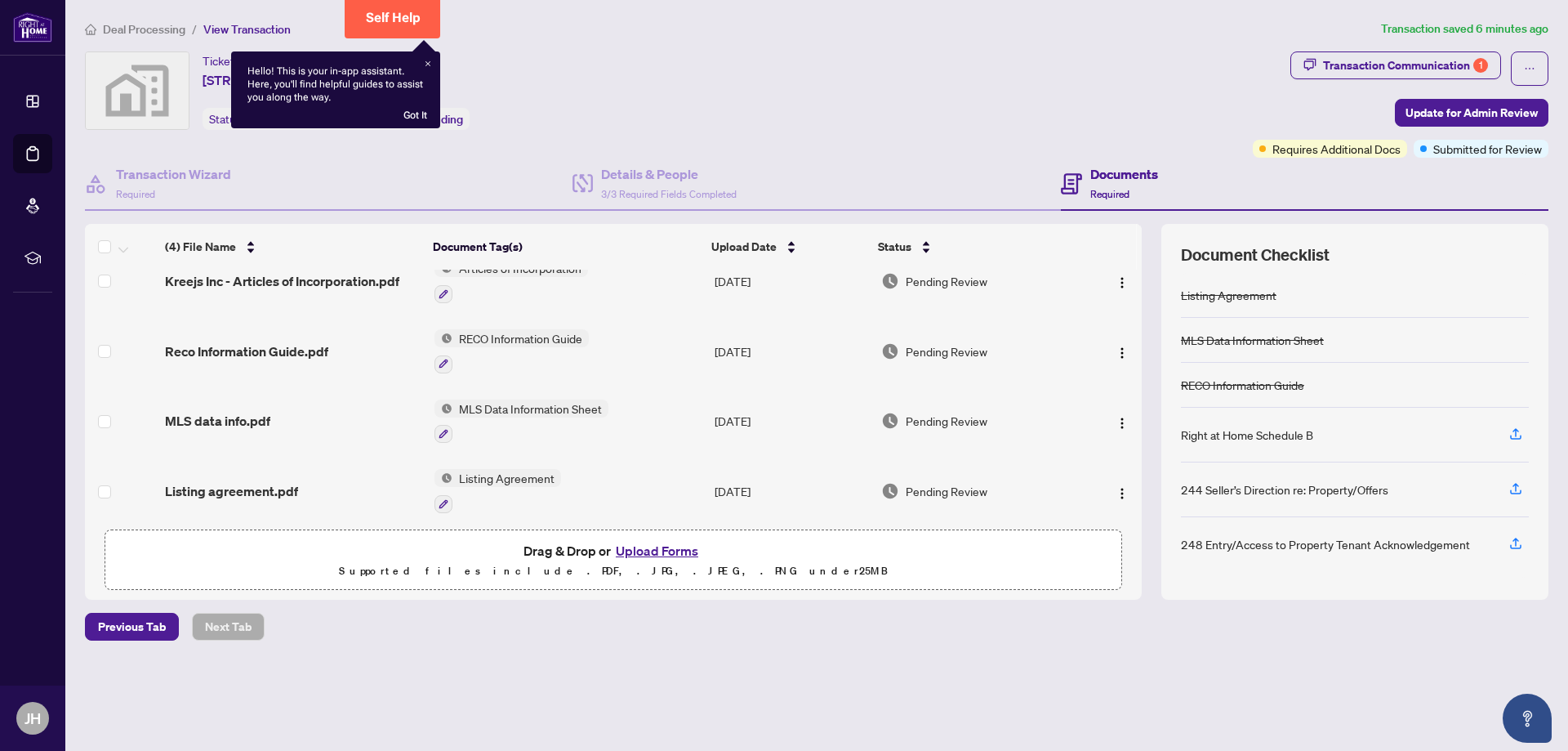
scroll to position [33, 0]
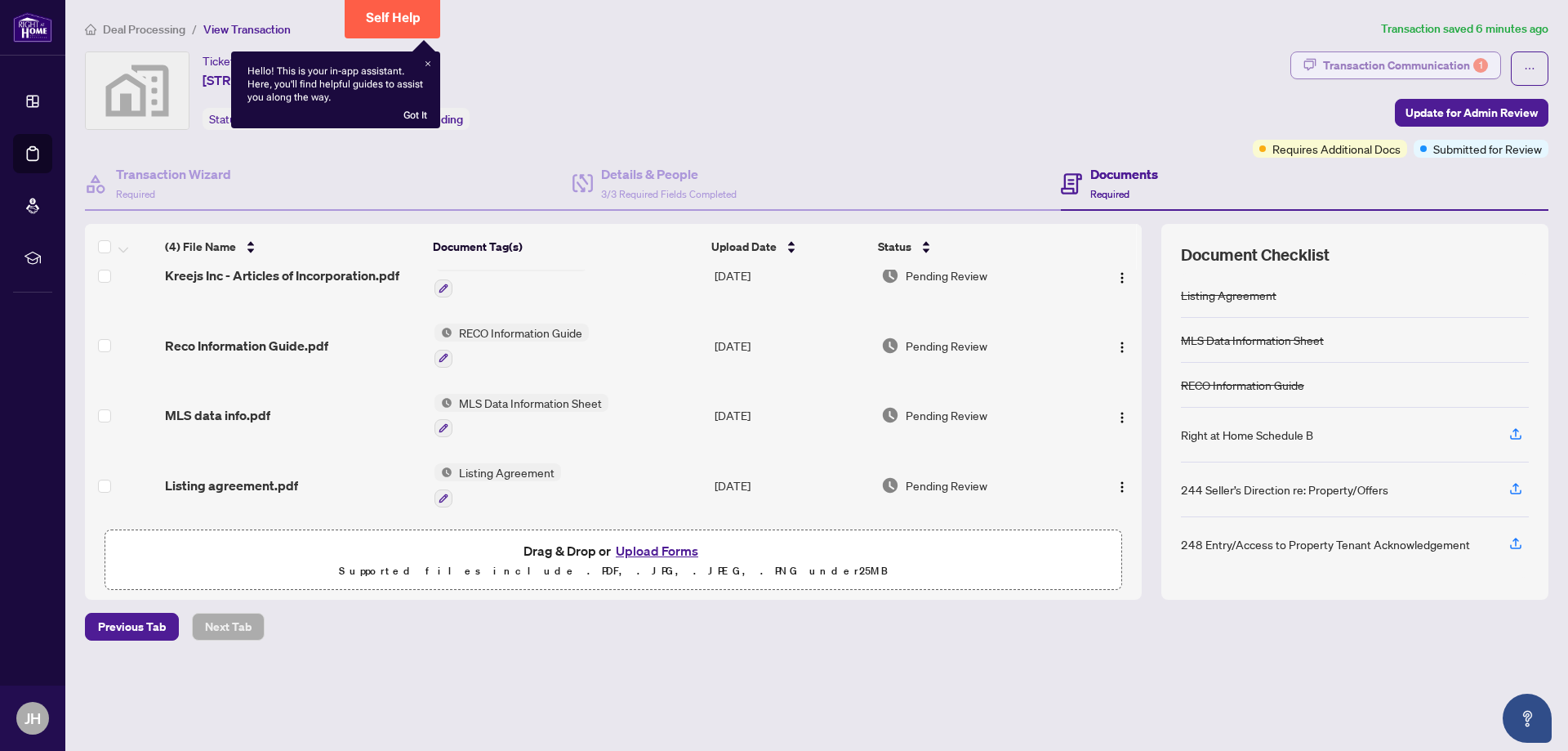
click at [758, 59] on div "Transaction Communication 1" at bounding box center [1405, 66] width 165 height 26
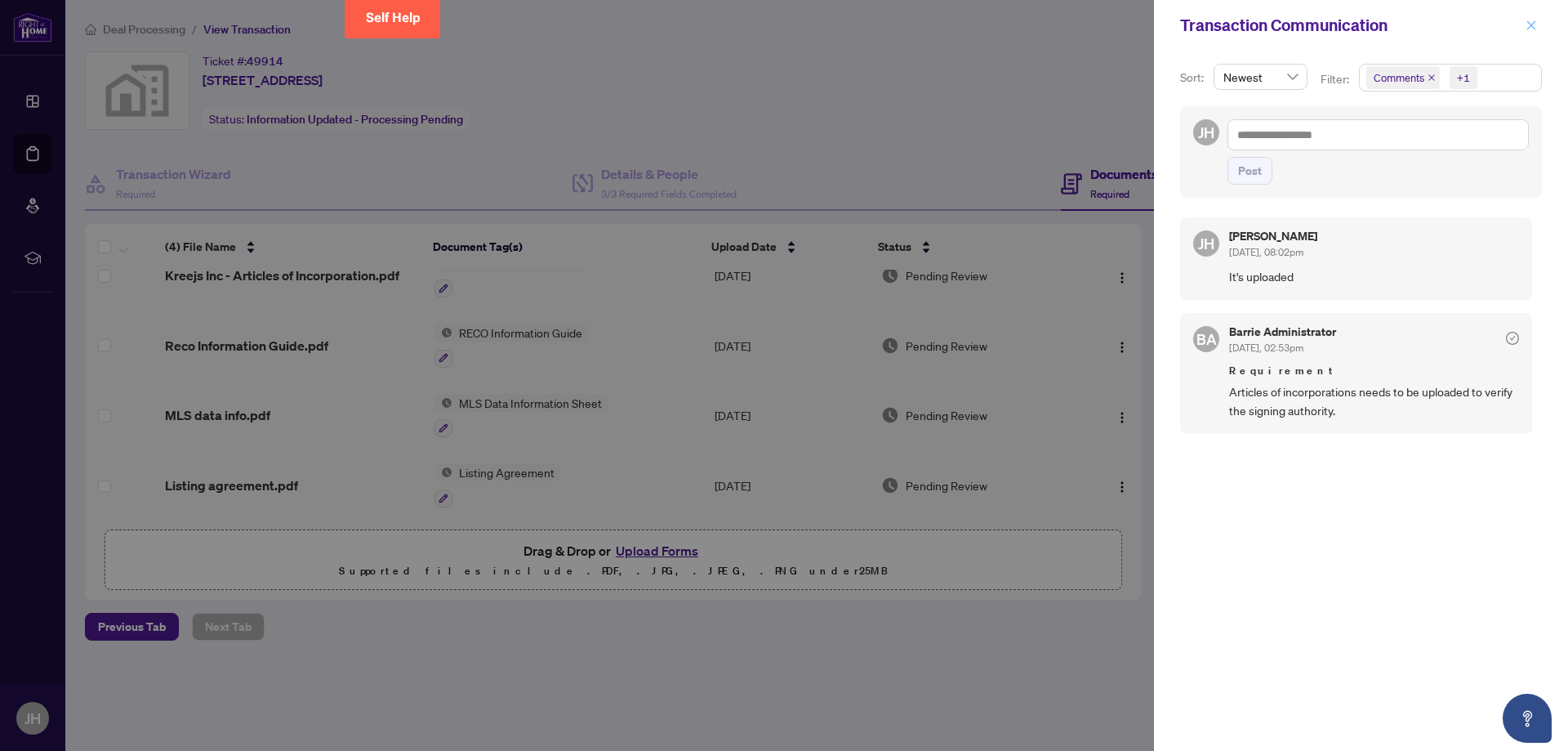
click at [758, 23] on button "button" at bounding box center [1531, 25] width 22 height 20
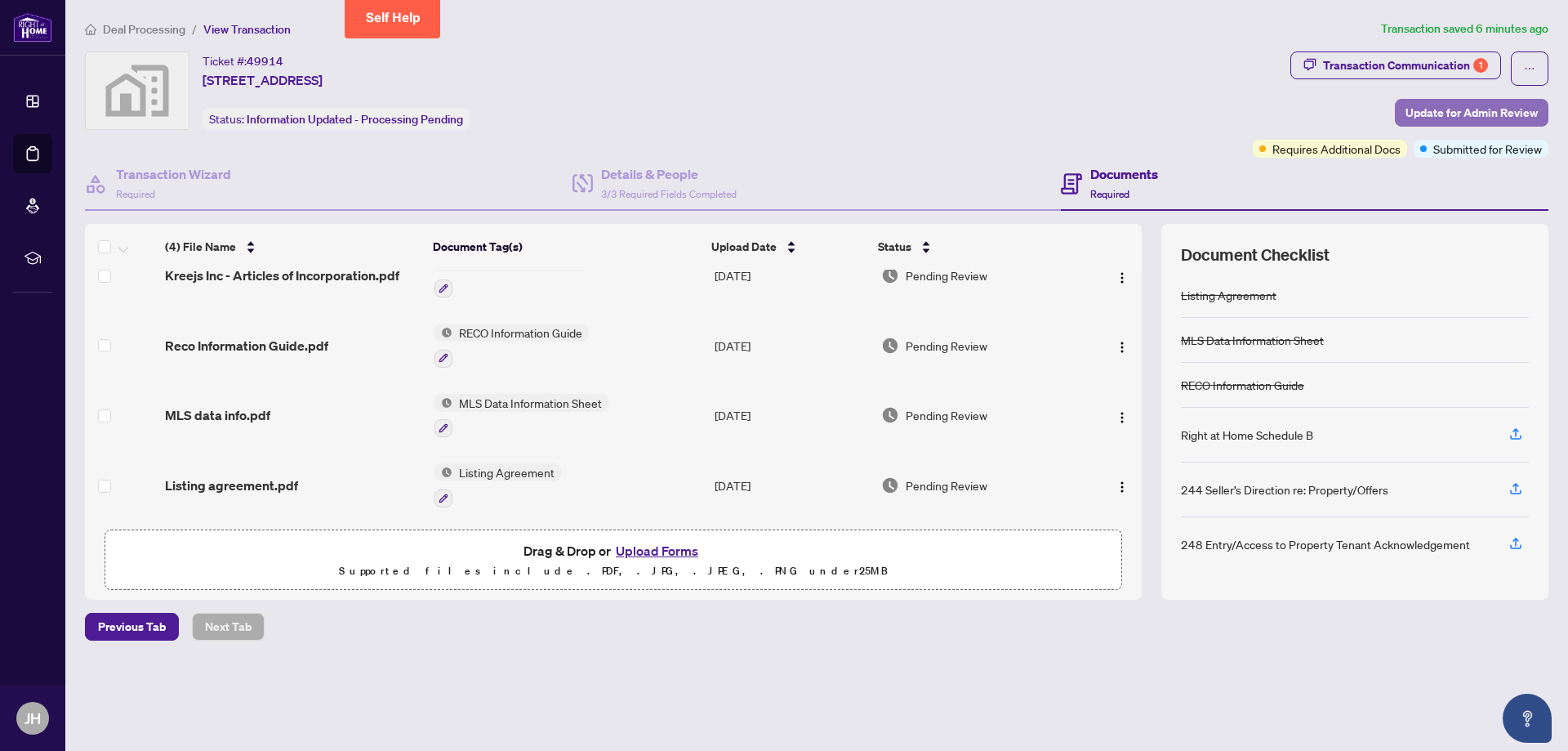
click at [758, 107] on span "Update for Admin Review" at bounding box center [1471, 113] width 132 height 26
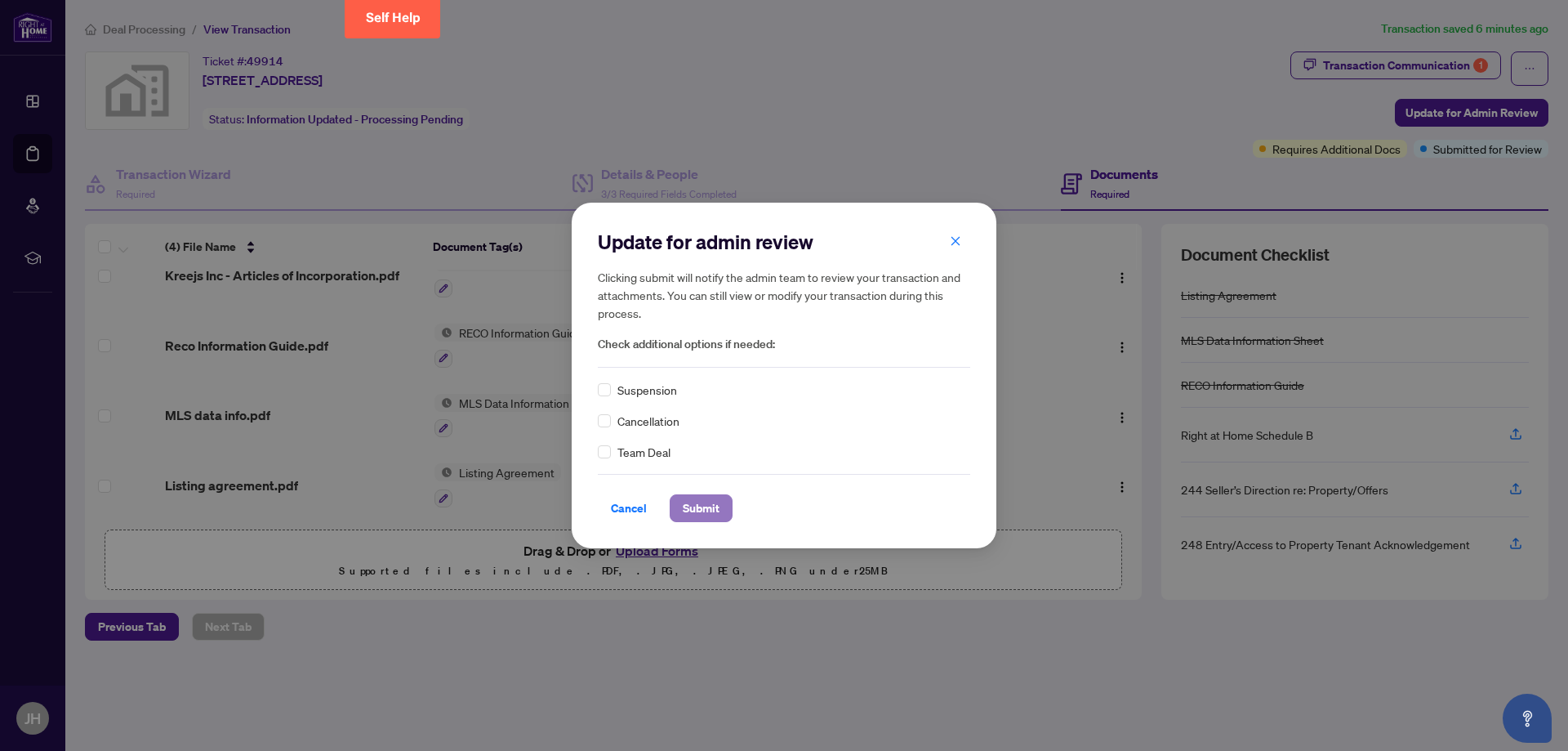
click at [705, 502] on span "Submit" at bounding box center [701, 508] width 37 height 26
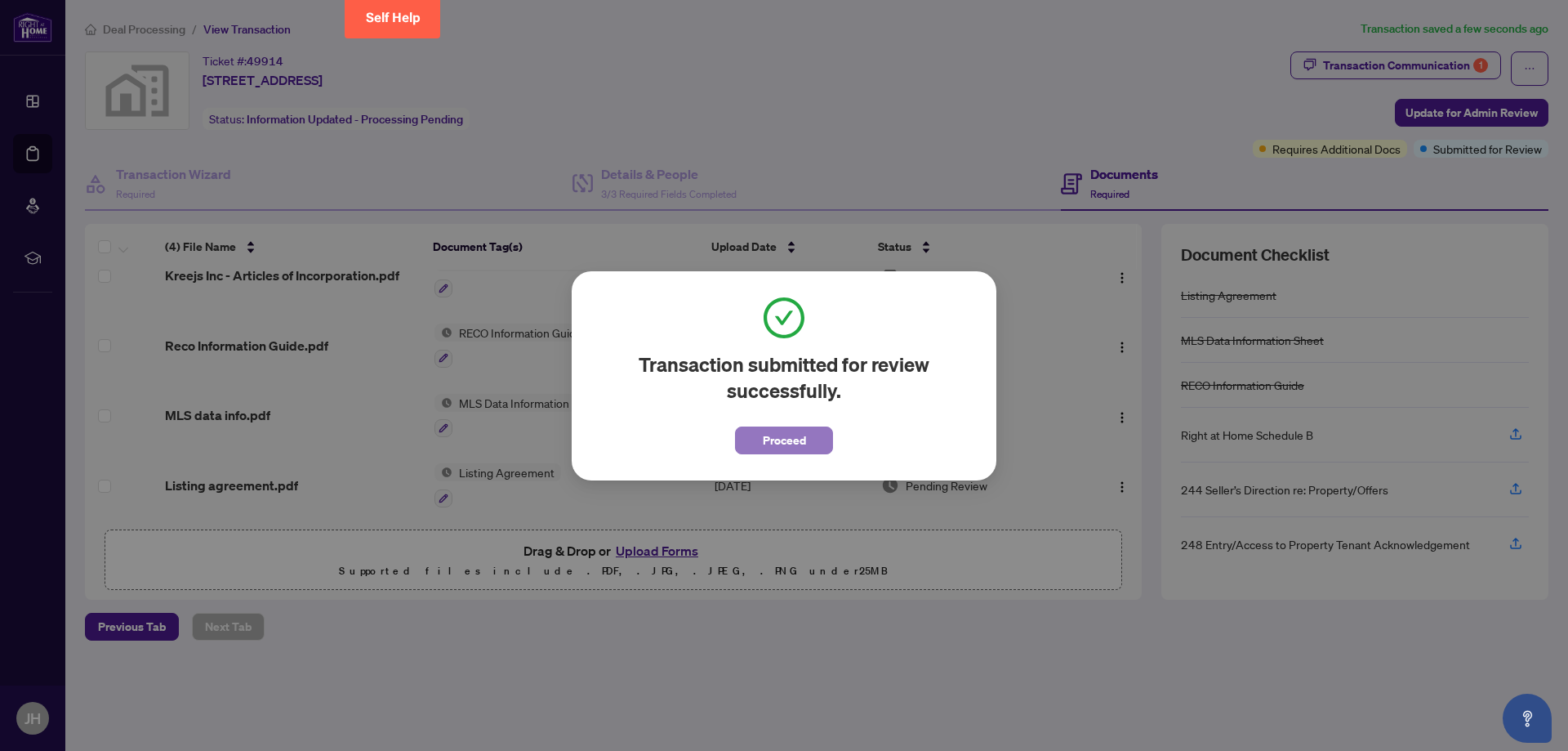
click at [758, 444] on span "Proceed" at bounding box center [784, 440] width 43 height 26
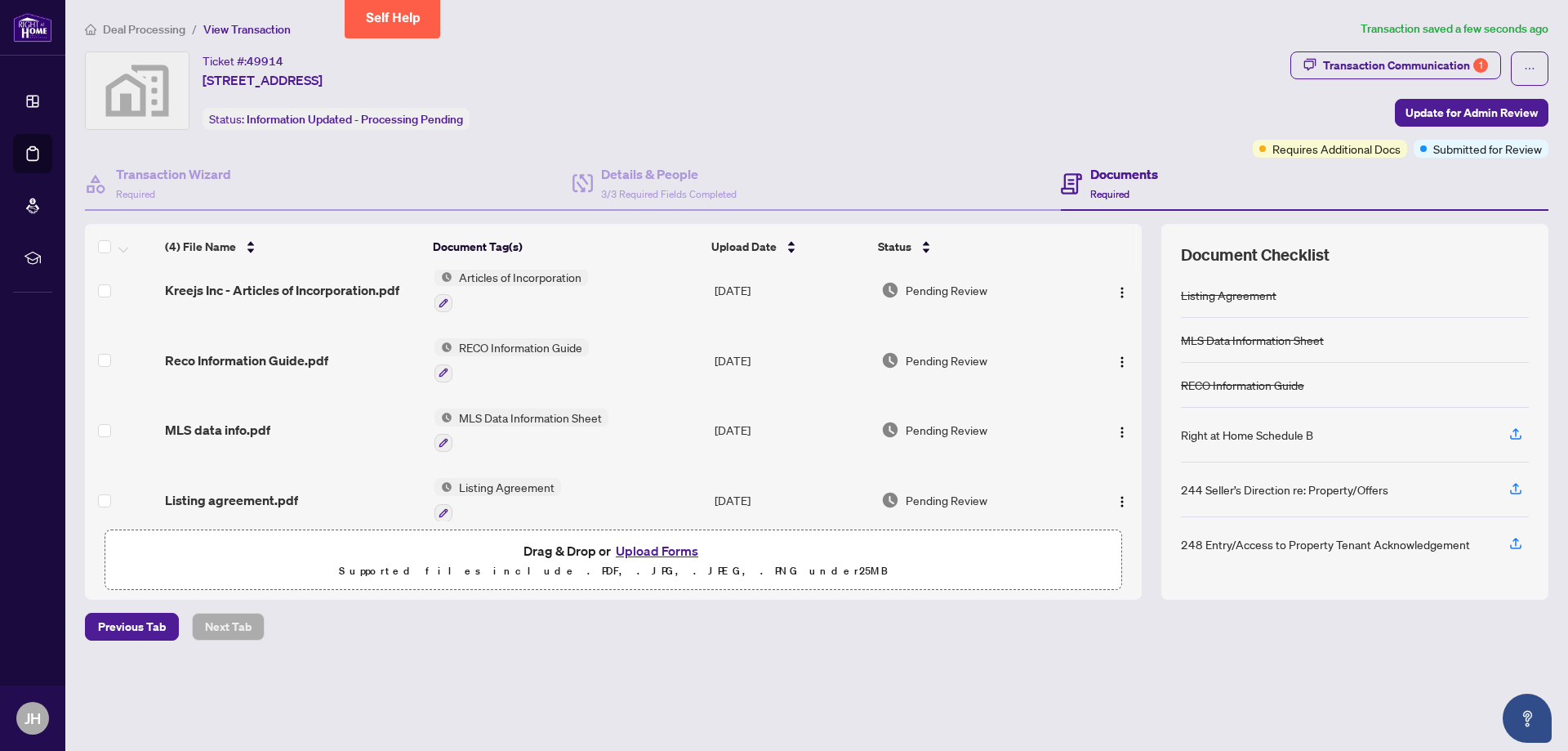
scroll to position [0, 0]
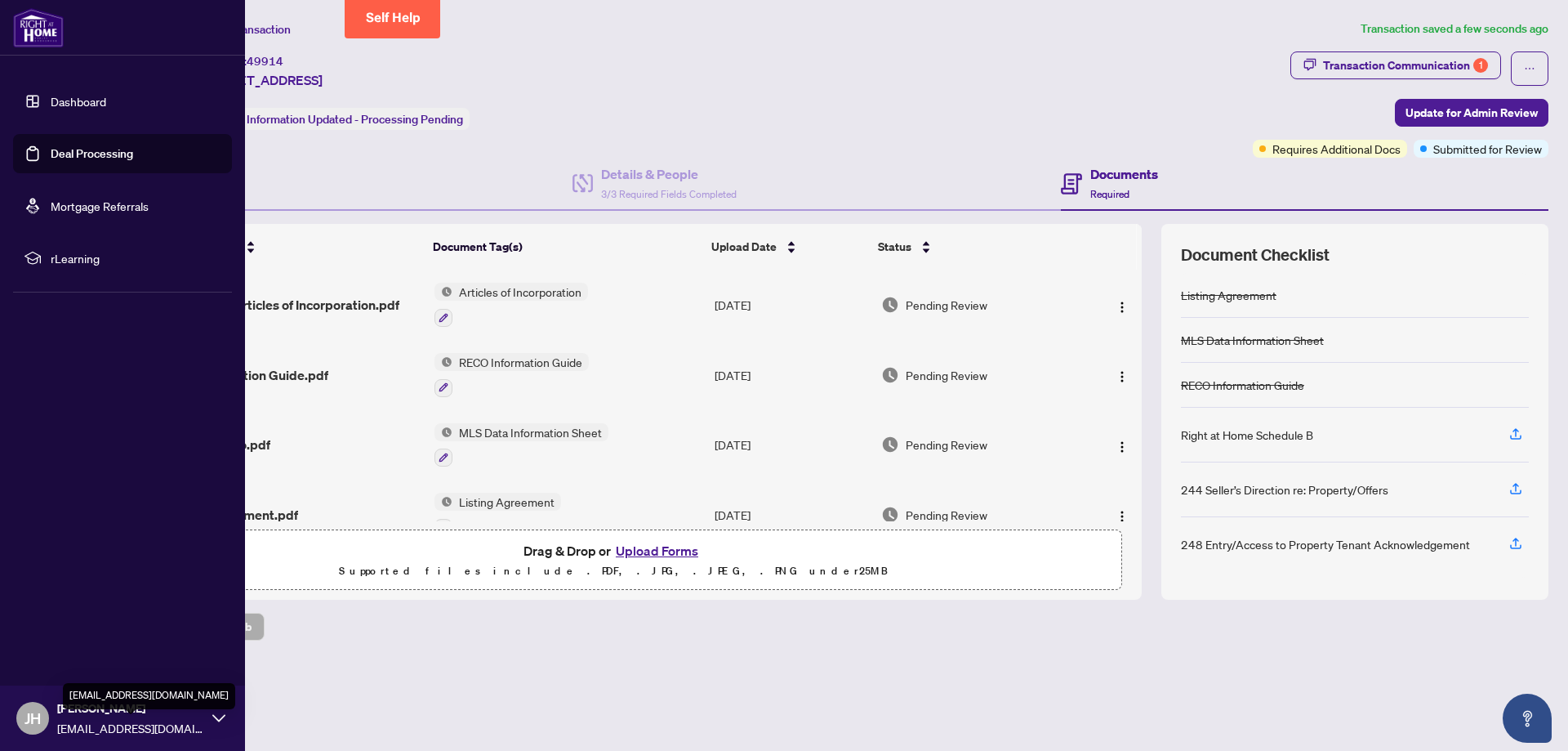
click at [95, 723] on span "besthome8282@gmail.com" at bounding box center [130, 728] width 147 height 18
click at [52, 621] on span "Logout" at bounding box center [66, 621] width 37 height 26
